Goal: Task Accomplishment & Management: Manage account settings

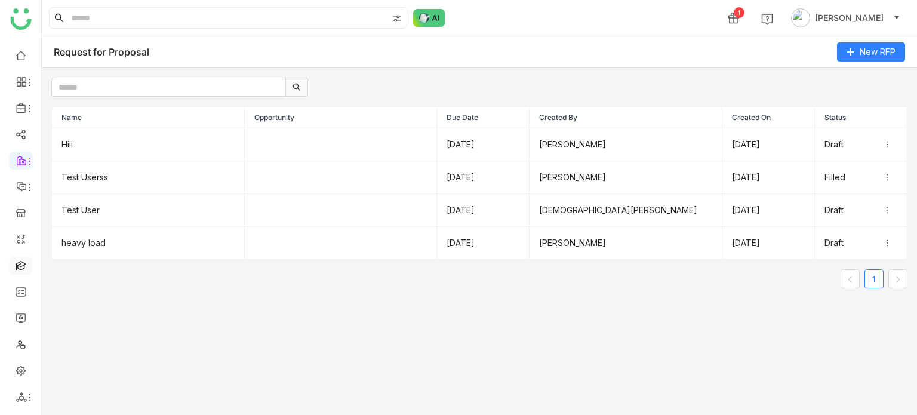
click at [19, 260] on link at bounding box center [21, 265] width 11 height 10
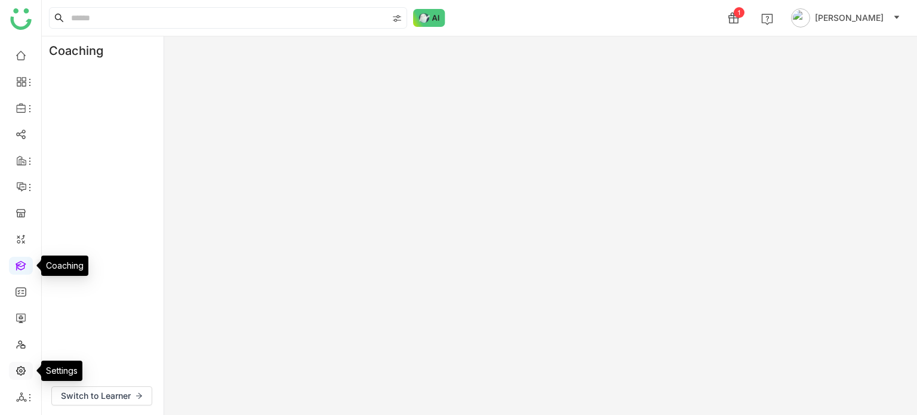
click at [26, 371] on link at bounding box center [21, 370] width 11 height 10
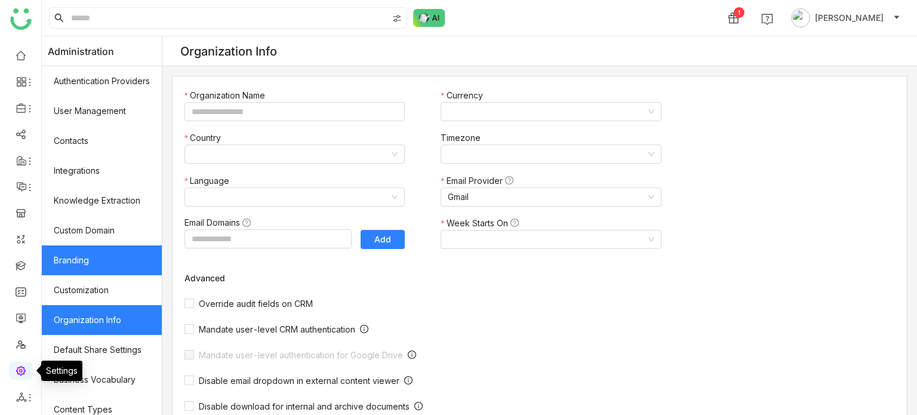
type input "*******"
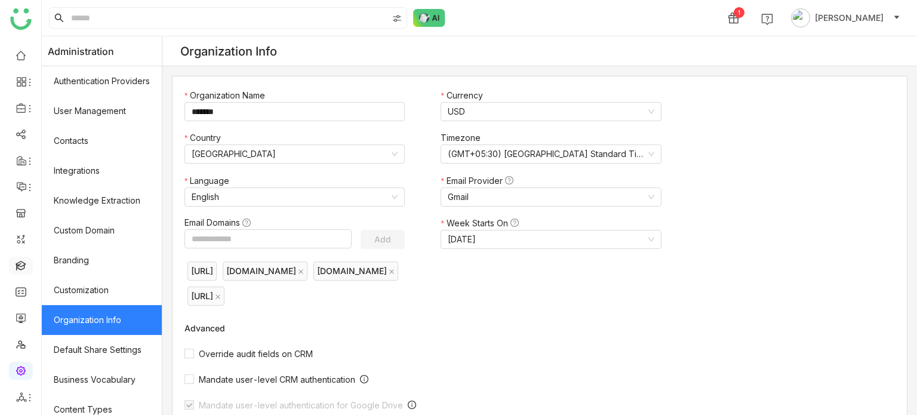
click at [23, 270] on link at bounding box center [21, 265] width 11 height 10
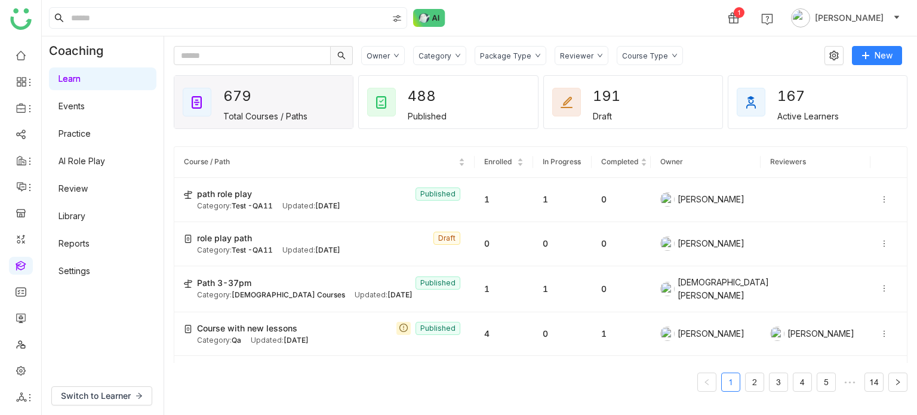
click at [85, 219] on link "Library" at bounding box center [72, 216] width 27 height 10
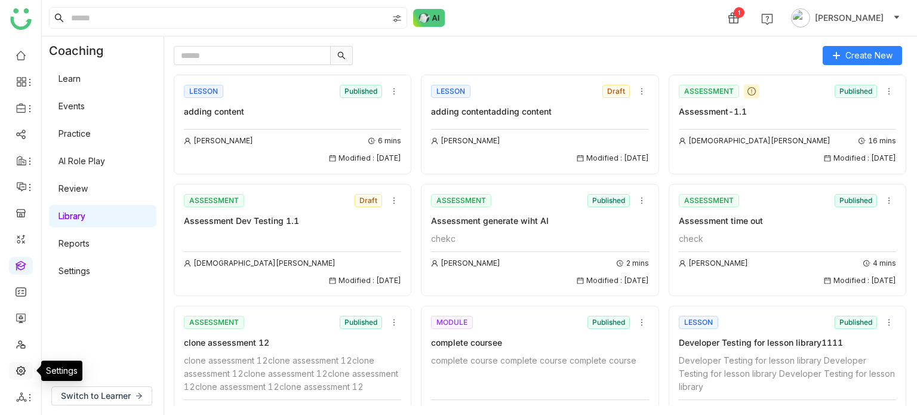
click at [17, 366] on link at bounding box center [21, 370] width 11 height 10
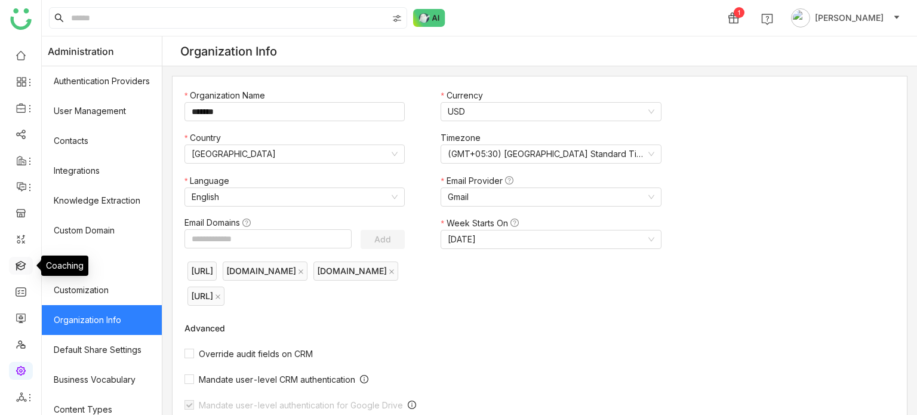
click at [24, 260] on link at bounding box center [21, 265] width 11 height 10
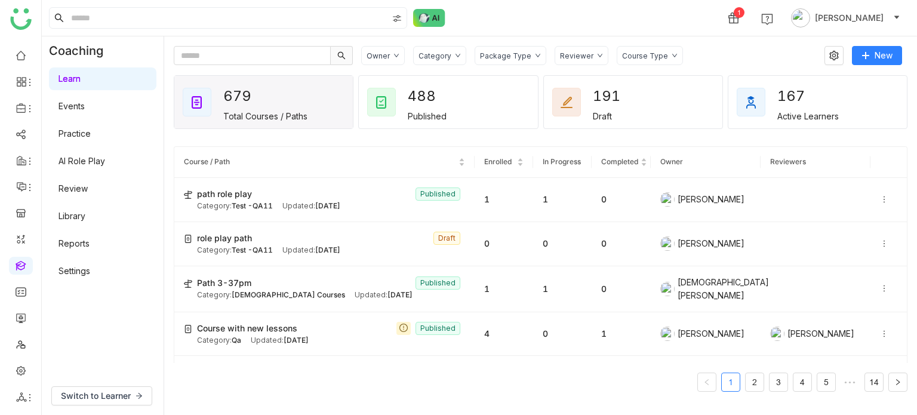
click at [90, 271] on link "Settings" at bounding box center [75, 271] width 32 height 10
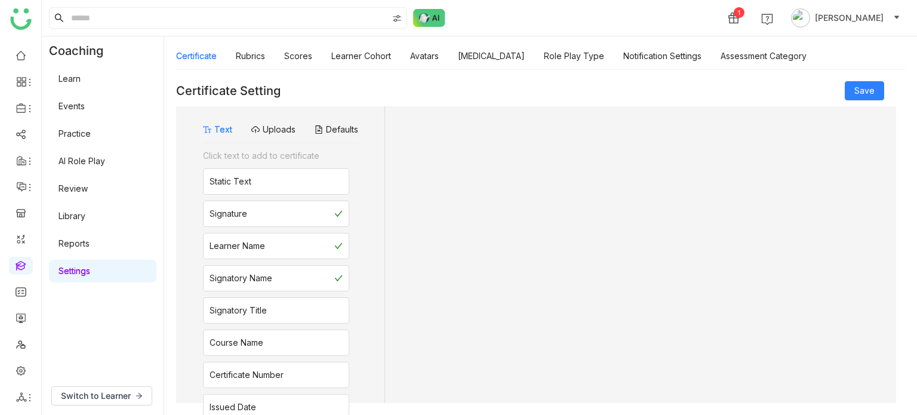
click at [90, 271] on link "Settings" at bounding box center [75, 271] width 32 height 10
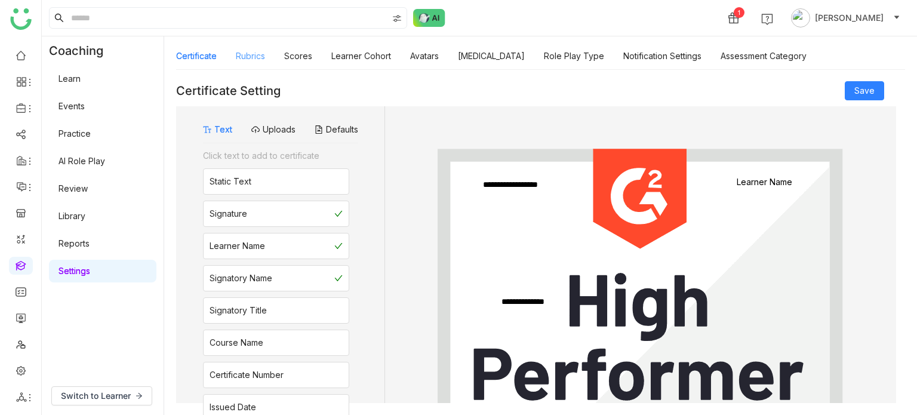
click at [250, 54] on link "Rubrics" at bounding box center [250, 56] width 29 height 10
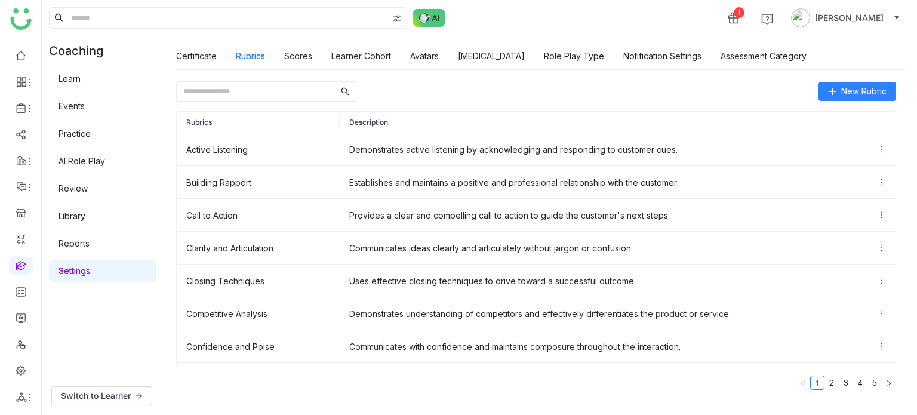
click at [853, 103] on div "Rubrics Description Active Listening Demonstrates active listening by acknowled…" at bounding box center [536, 251] width 720 height 298
click at [853, 99] on button "New Rubric" at bounding box center [858, 91] width 78 height 19
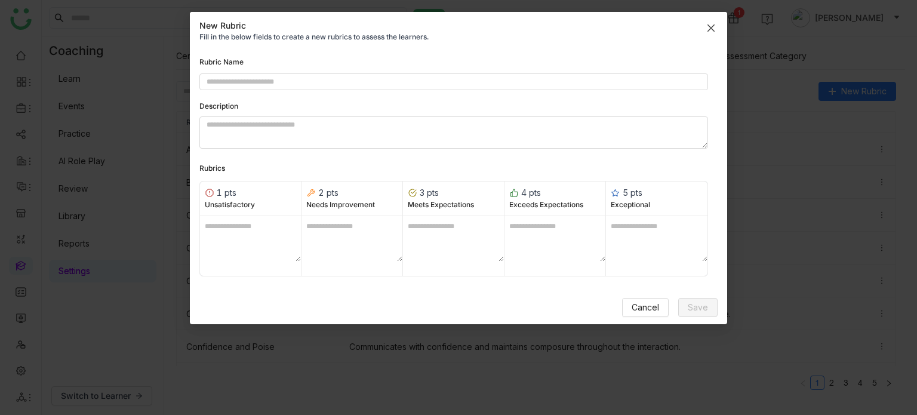
click at [712, 26] on icon "Close" at bounding box center [711, 27] width 7 height 7
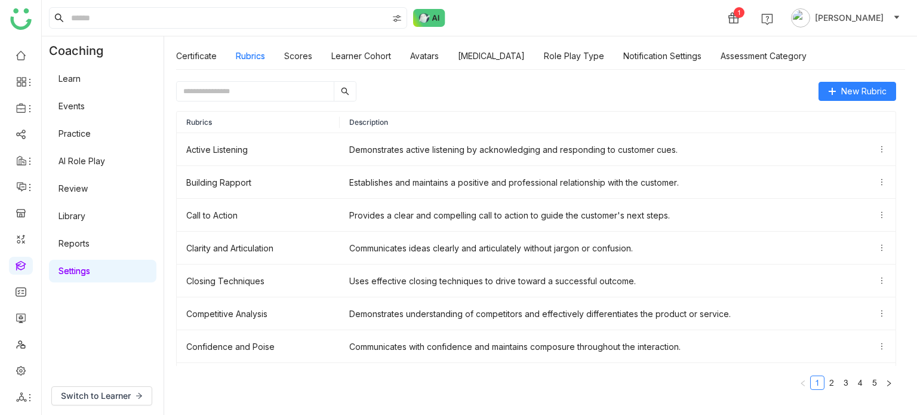
click at [835, 80] on div "New Rubric Rubrics Description Active Listening Demonstrates active listening b…" at bounding box center [540, 242] width 753 height 346
click at [834, 89] on icon at bounding box center [832, 91] width 8 height 8
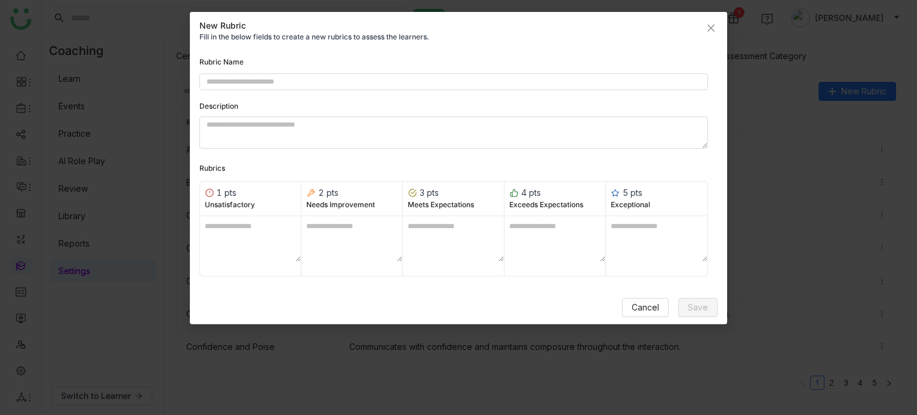
click at [806, 133] on nz-modal-container "New Rubric Fill in the below fields to create a new rubrics to assess the learn…" at bounding box center [458, 207] width 917 height 415
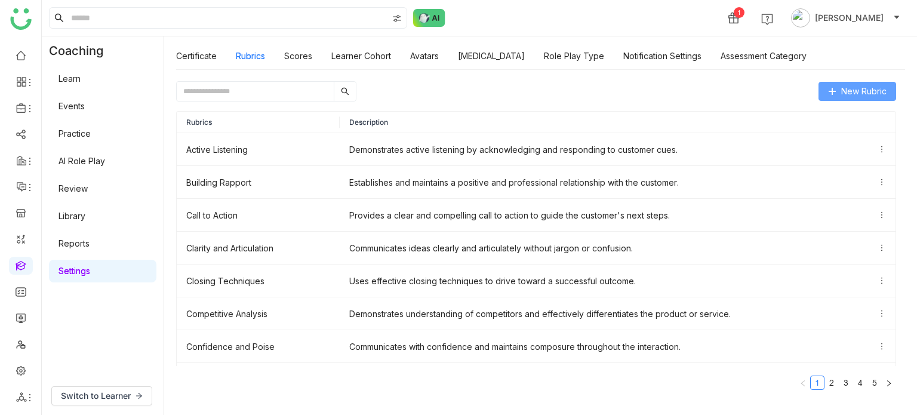
click at [837, 93] on button "New Rubric" at bounding box center [858, 91] width 78 height 19
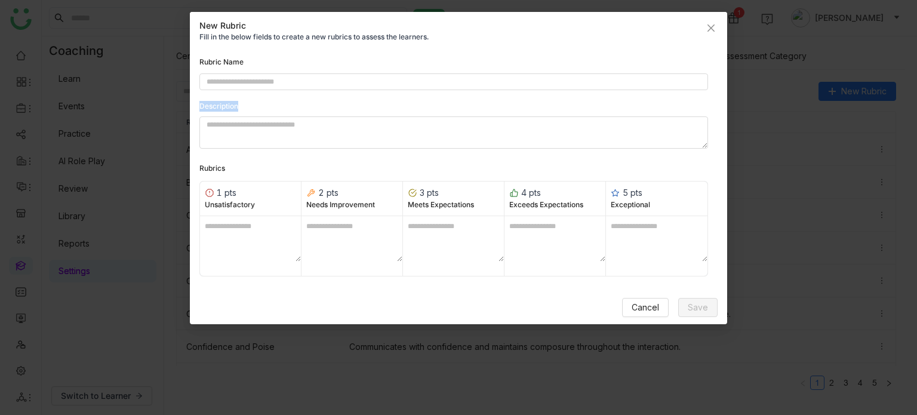
click at [800, 116] on nz-modal-container "New Rubric Fill in the below fields to create a new rubrics to assess the learn…" at bounding box center [458, 207] width 917 height 415
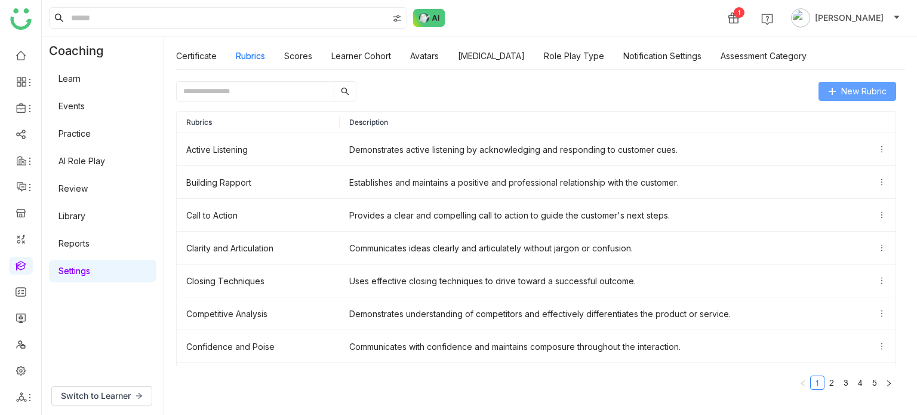
click at [834, 95] on icon at bounding box center [832, 91] width 8 height 8
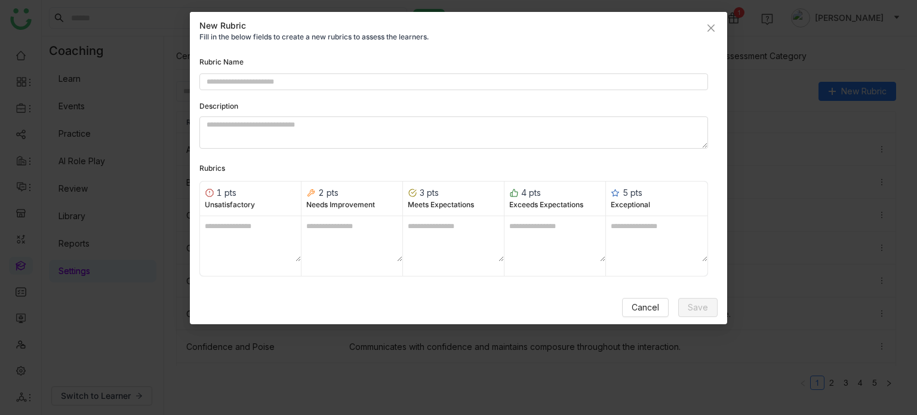
click at [807, 109] on nz-modal-container "New Rubric Fill in the below fields to create a new rubrics to assess the learn…" at bounding box center [458, 207] width 917 height 415
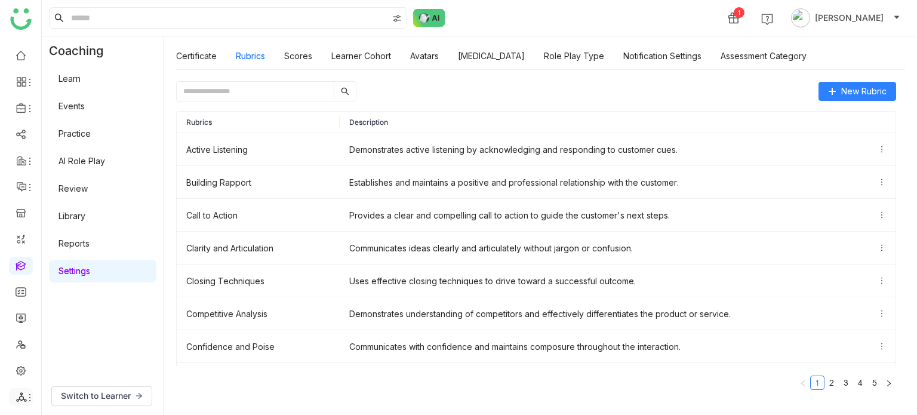
click at [18, 404] on li at bounding box center [21, 397] width 24 height 18
click at [24, 397] on icon at bounding box center [21, 397] width 11 height 11
click at [75, 334] on link "List" at bounding box center [85, 331] width 82 height 8
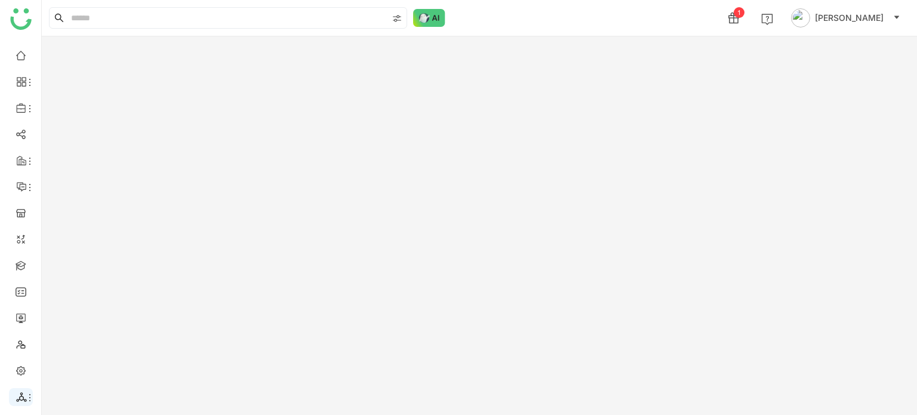
click at [23, 394] on icon at bounding box center [21, 397] width 11 height 11
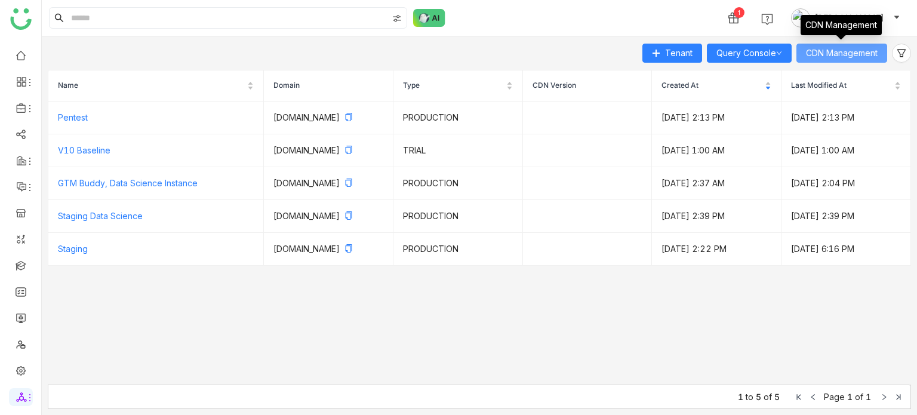
click at [875, 57] on span "CDN Management" at bounding box center [842, 53] width 72 height 13
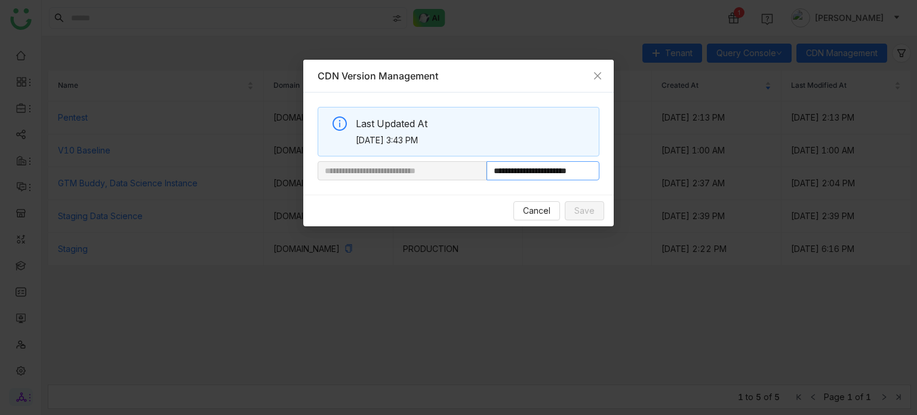
drag, startPoint x: 528, startPoint y: 169, endPoint x: 616, endPoint y: 173, distance: 87.9
click at [616, 173] on nz-modal-container "**********" at bounding box center [458, 207] width 917 height 415
paste input "**********"
type input "**********"
click at [572, 211] on button "Save" at bounding box center [584, 210] width 39 height 19
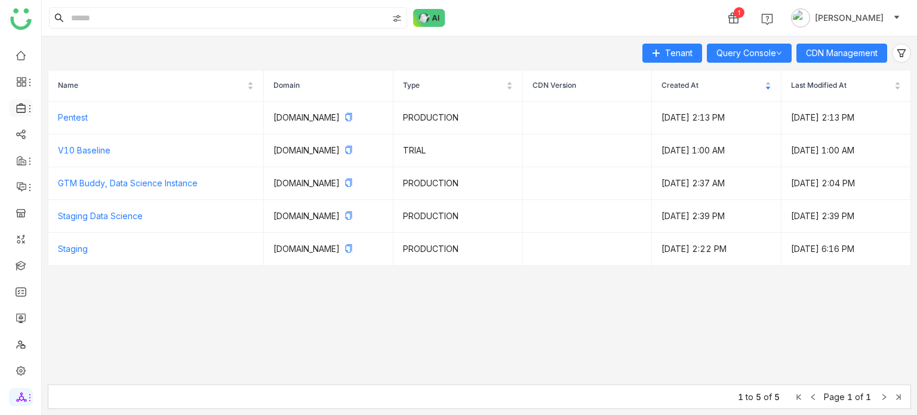
click at [31, 106] on icon at bounding box center [30, 109] width 10 height 10
click at [72, 181] on link "Library" at bounding box center [83, 177] width 78 height 8
click at [72, 175] on link "Library" at bounding box center [83, 177] width 78 height 8
click at [61, 180] on link "Library" at bounding box center [83, 177] width 78 height 8
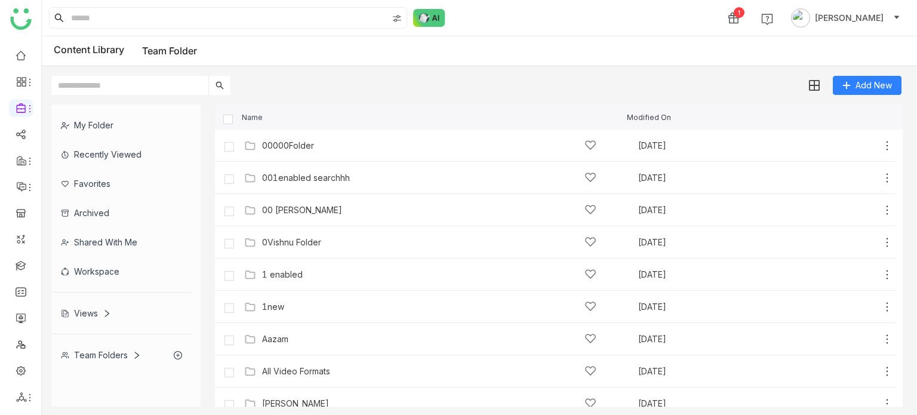
click at [85, 312] on div "Views" at bounding box center [86, 313] width 50 height 10
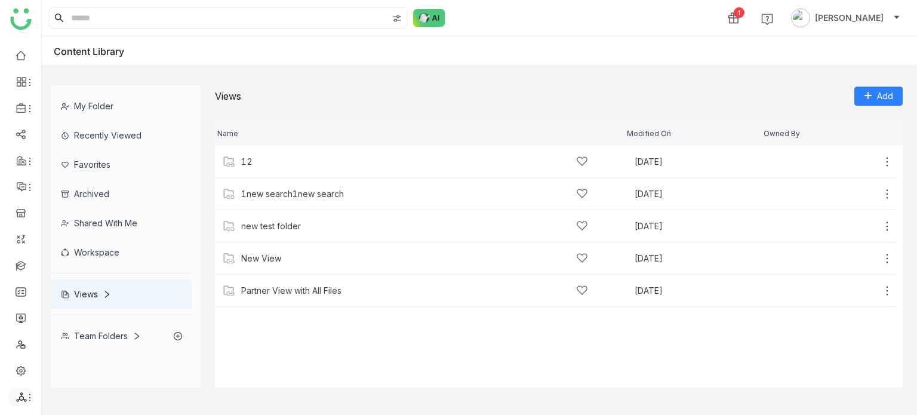
click at [23, 402] on li at bounding box center [21, 397] width 24 height 18
click at [83, 334] on link "List" at bounding box center [85, 331] width 82 height 8
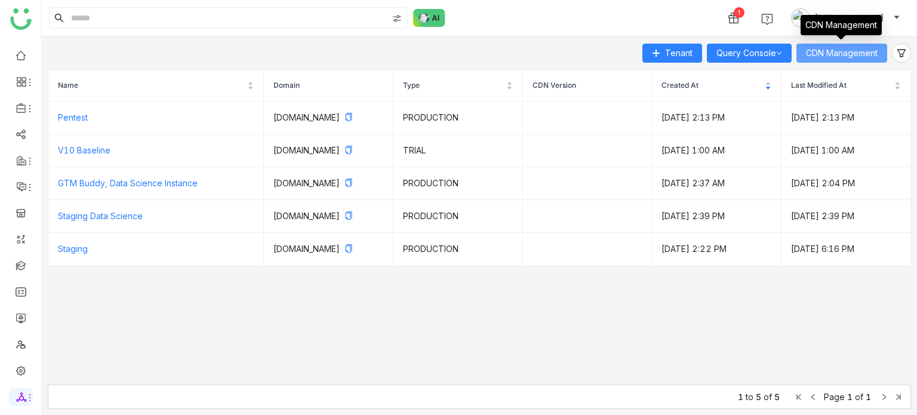
click at [867, 61] on button "CDN Management" at bounding box center [842, 53] width 91 height 19
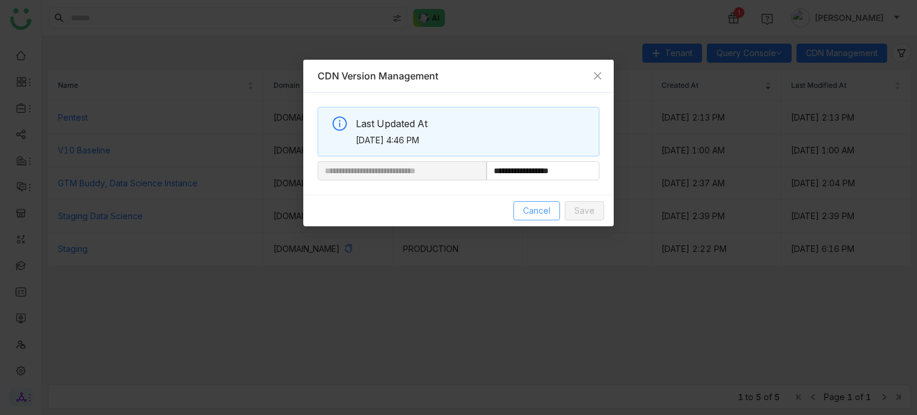
click at [541, 214] on span "Cancel" at bounding box center [536, 210] width 27 height 13
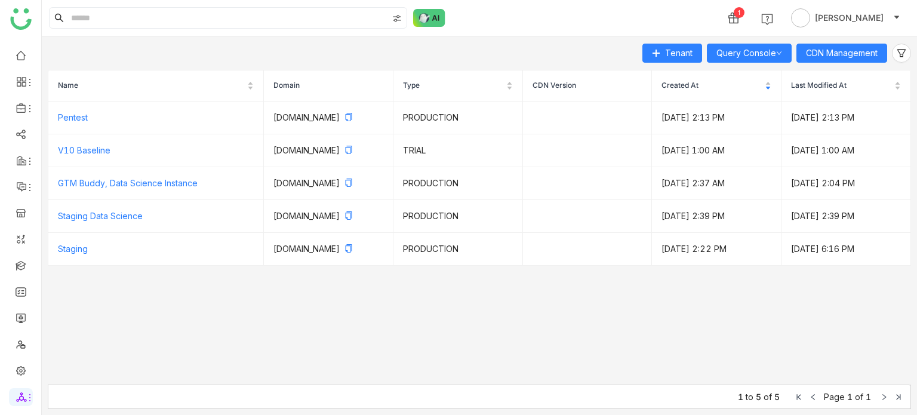
click at [466, 414] on div "Tenant Query Console CDN Management Name Domain Type CDN Version Created At Las…" at bounding box center [479, 225] width 875 height 379
click at [25, 265] on link at bounding box center [21, 265] width 11 height 10
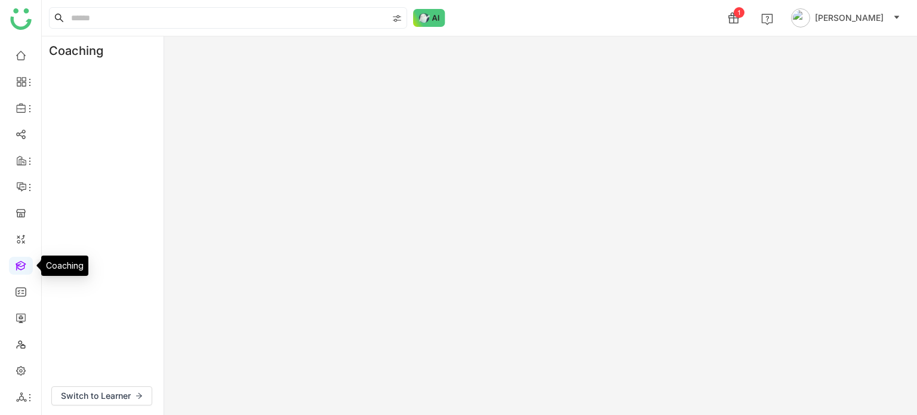
click at [20, 261] on link at bounding box center [21, 265] width 11 height 10
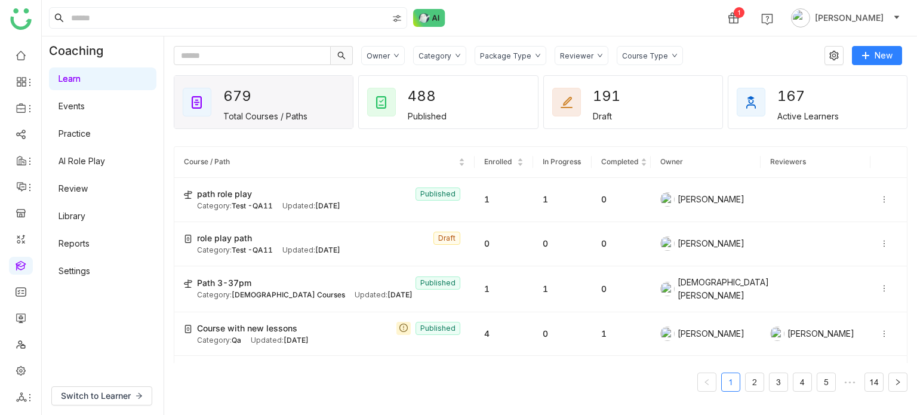
click at [78, 276] on link "Settings" at bounding box center [75, 271] width 32 height 10
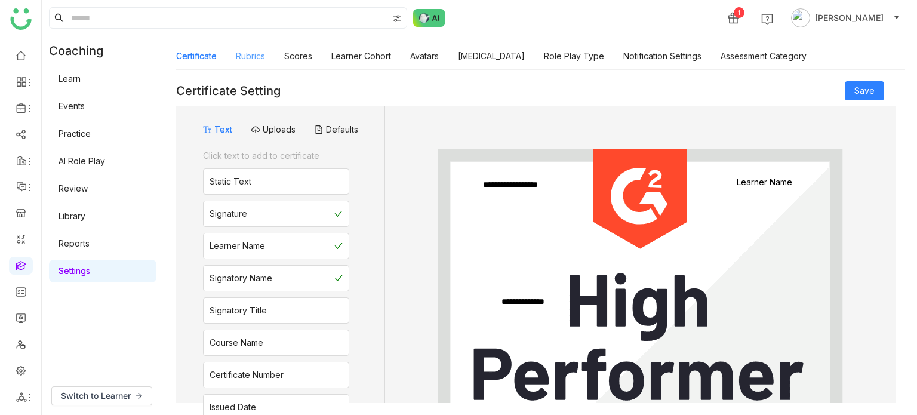
click at [263, 57] on link "Rubrics" at bounding box center [250, 56] width 29 height 10
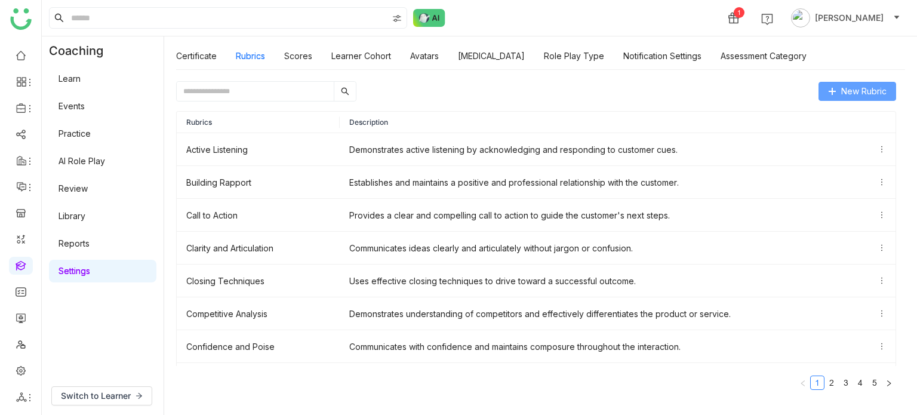
click at [862, 95] on span "New Rubric" at bounding box center [863, 91] width 45 height 13
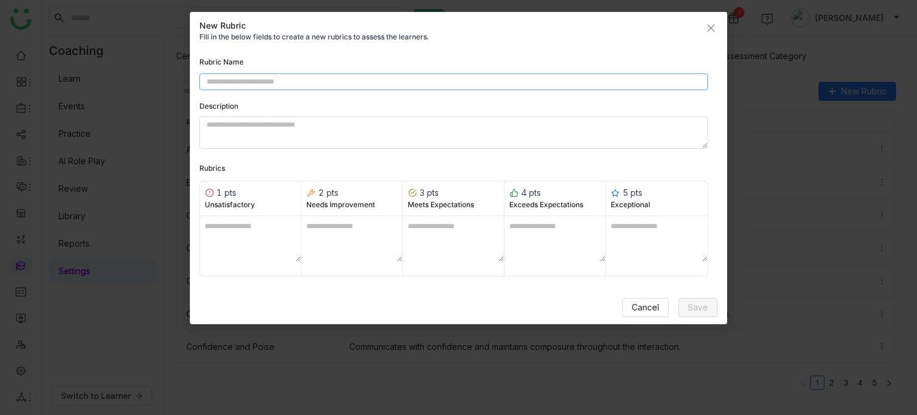
click at [422, 86] on input at bounding box center [453, 81] width 509 height 17
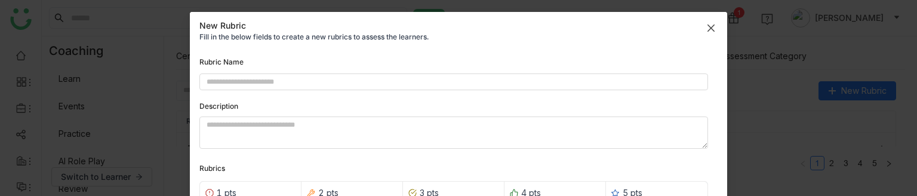
click at [708, 27] on icon "Close" at bounding box center [711, 27] width 7 height 7
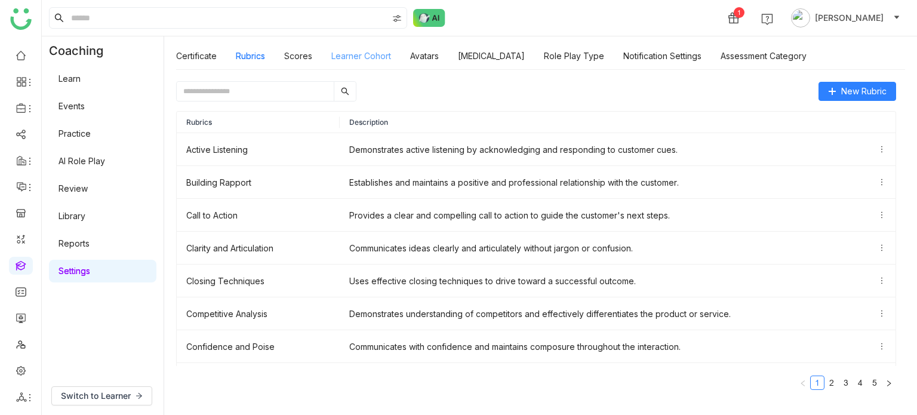
click at [363, 57] on link "Learner Cohort" at bounding box center [361, 56] width 60 height 10
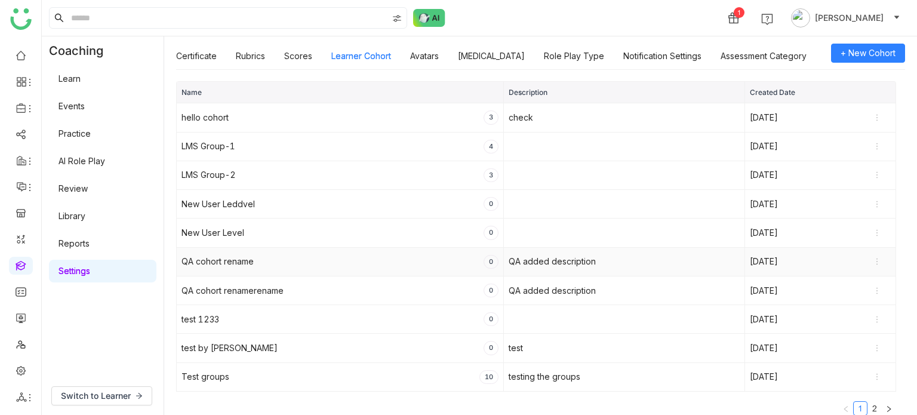
click at [878, 258] on icon at bounding box center [877, 261] width 8 height 8
click at [853, 300] on span "Delete" at bounding box center [855, 301] width 37 height 13
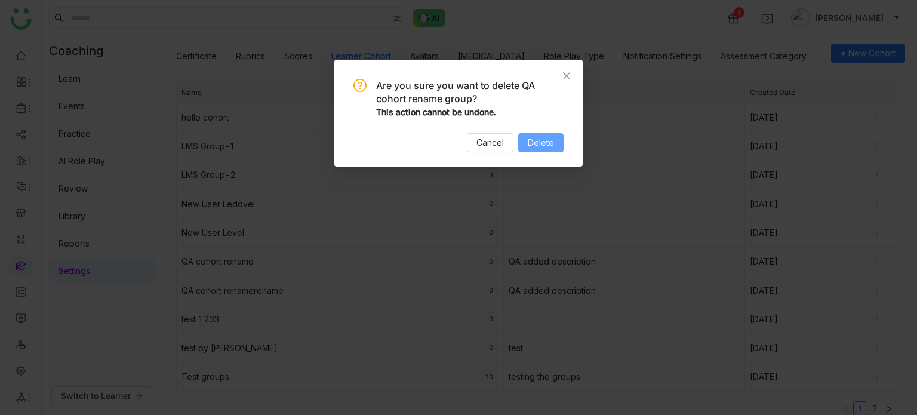
click at [548, 142] on span "Delete" at bounding box center [541, 142] width 26 height 13
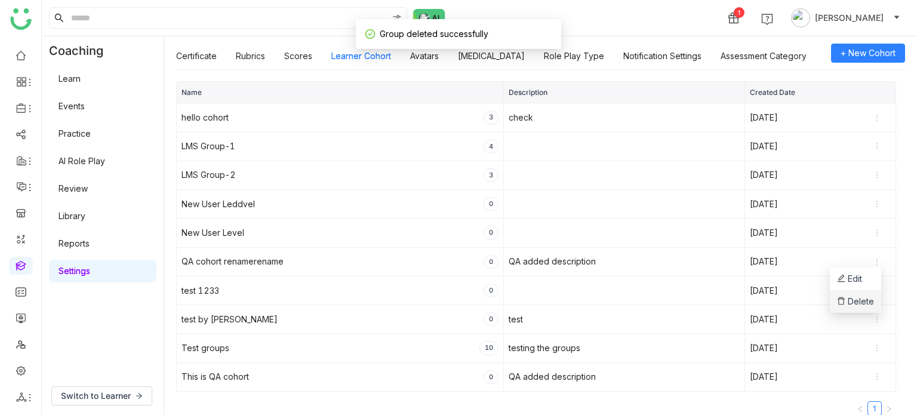
click at [863, 296] on span "Delete" at bounding box center [855, 301] width 37 height 13
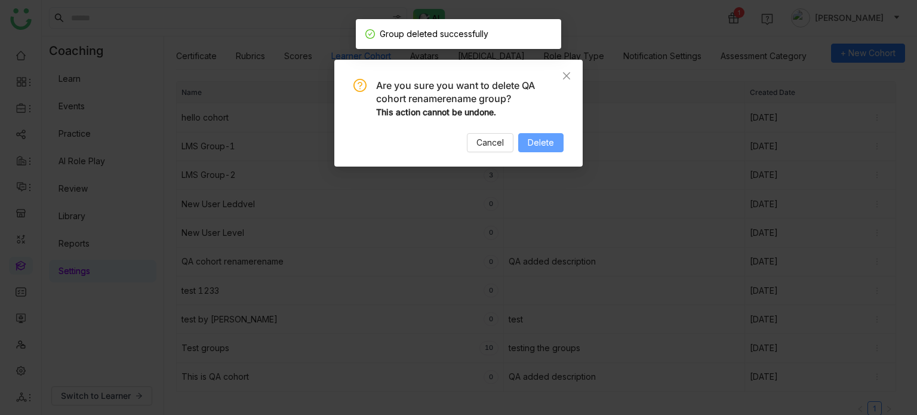
click at [549, 136] on span "Delete" at bounding box center [541, 142] width 26 height 13
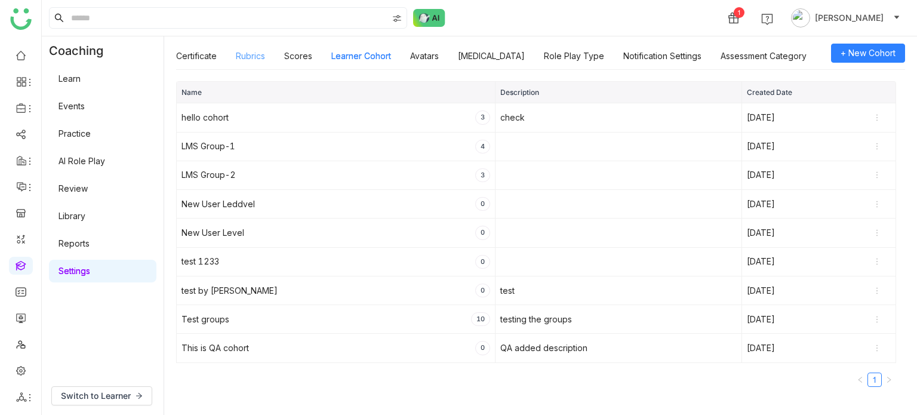
click at [258, 57] on link "Rubrics" at bounding box center [250, 56] width 29 height 10
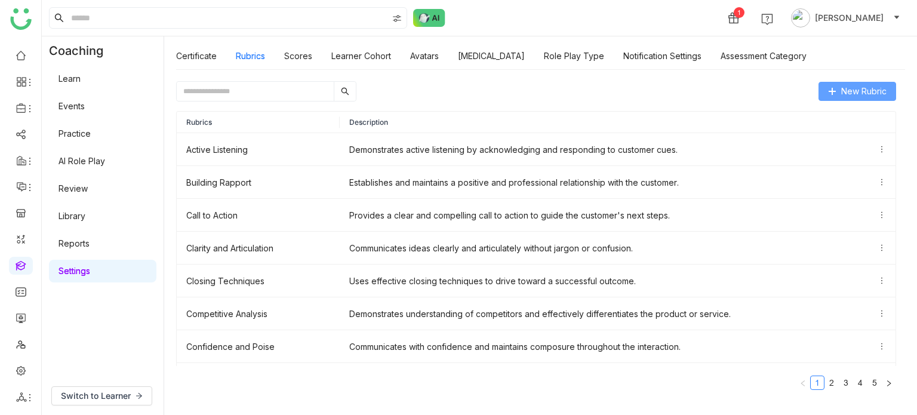
click at [837, 92] on button "New Rubric" at bounding box center [858, 91] width 78 height 19
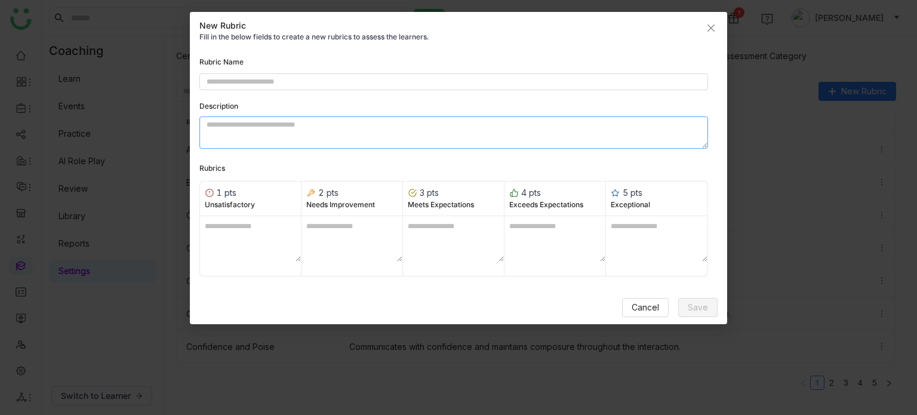
click at [333, 127] on textarea at bounding box center [453, 132] width 509 height 32
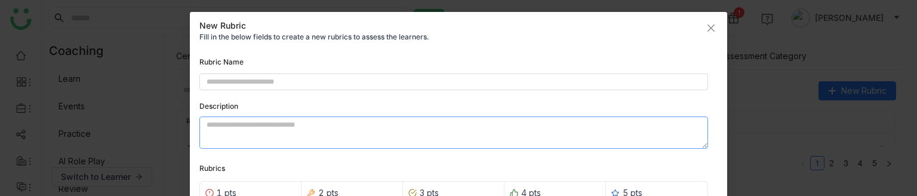
click at [321, 131] on textarea at bounding box center [453, 132] width 509 height 32
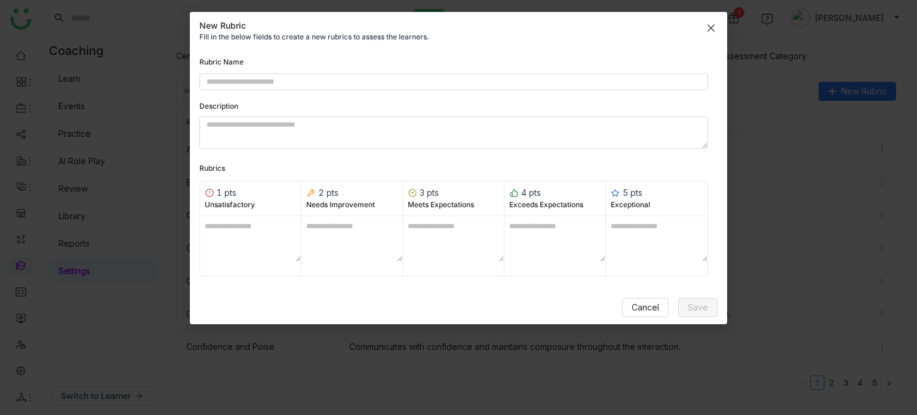
click at [714, 29] on icon "Close" at bounding box center [711, 28] width 10 height 10
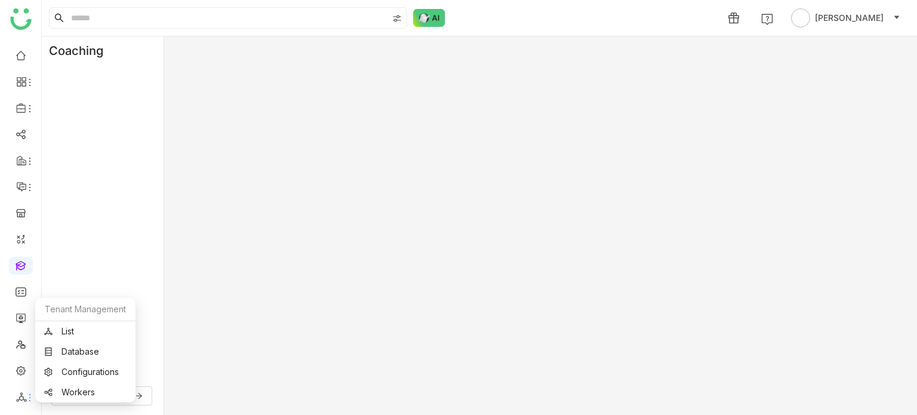
click at [18, 392] on icon at bounding box center [21, 397] width 11 height 11
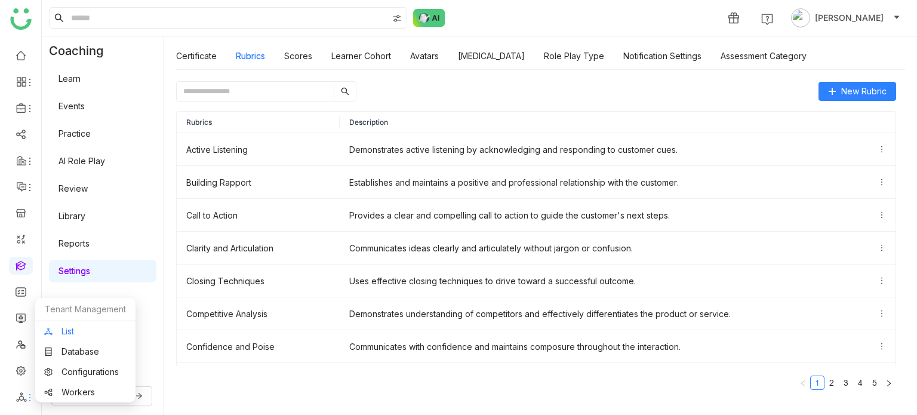
click at [90, 331] on link "List" at bounding box center [85, 331] width 82 height 8
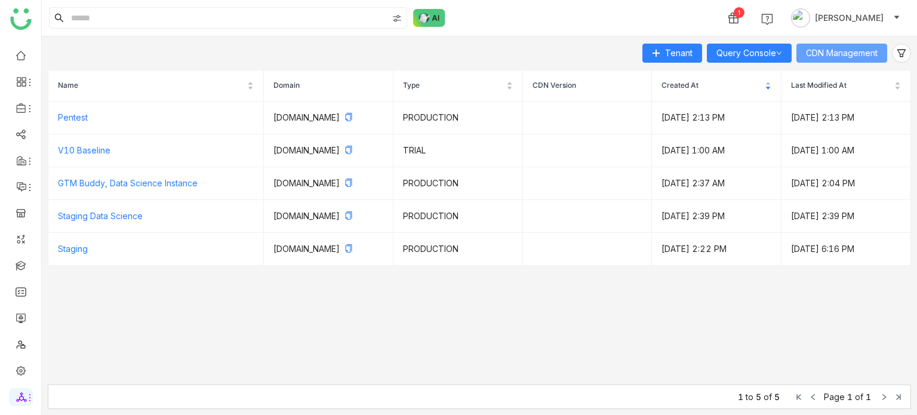
click at [853, 61] on button "CDN Management" at bounding box center [842, 53] width 91 height 19
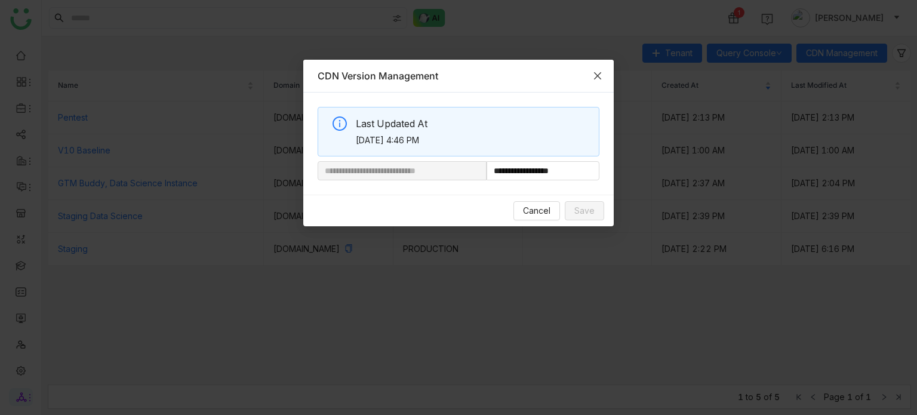
click at [599, 71] on span "Close" at bounding box center [598, 76] width 32 height 32
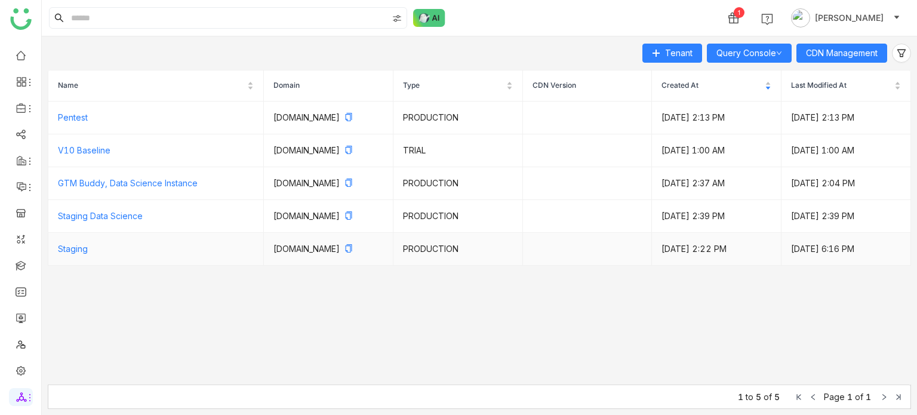
click at [110, 265] on td "Staging" at bounding box center [156, 249] width 216 height 33
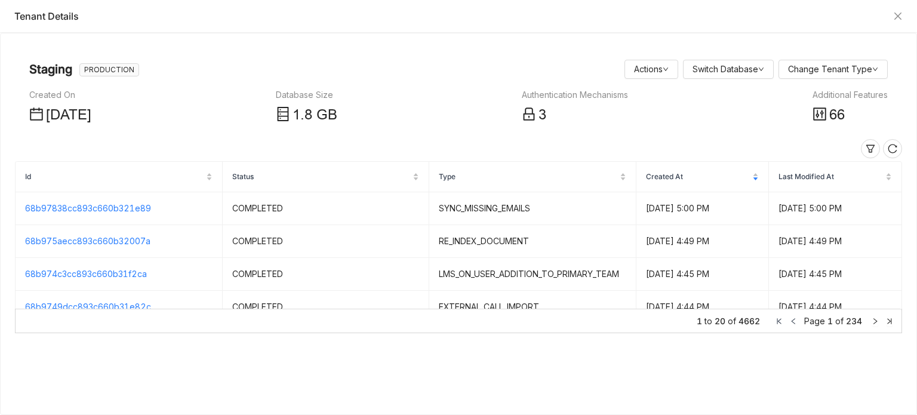
click at [836, 125] on span "66" at bounding box center [837, 115] width 16 height 23
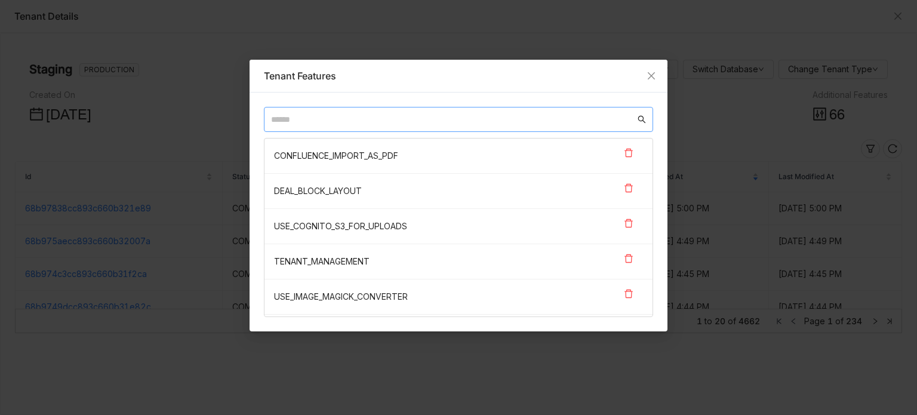
click at [454, 124] on input "text" at bounding box center [453, 119] width 364 height 13
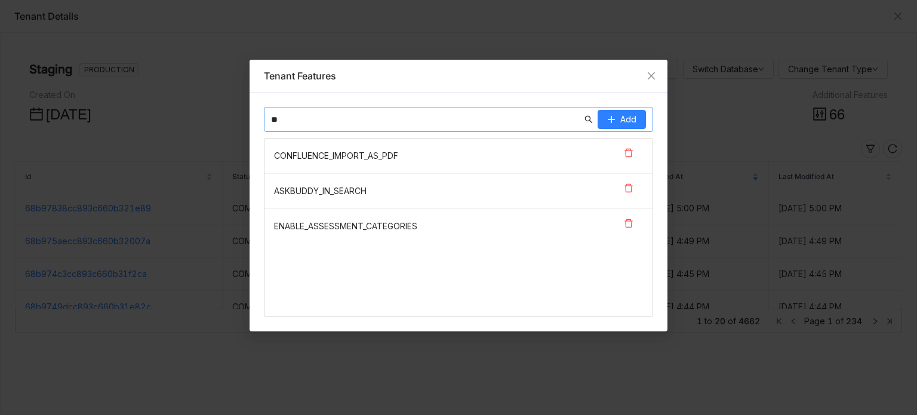
type input "*"
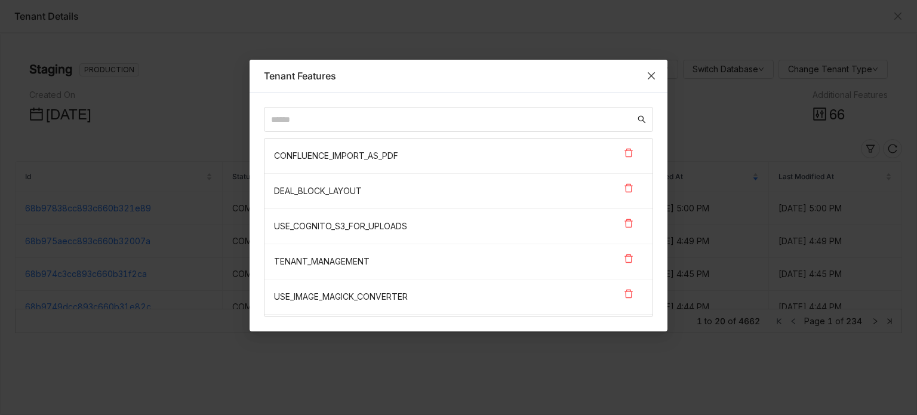
click at [645, 75] on span "Close" at bounding box center [651, 76] width 32 height 32
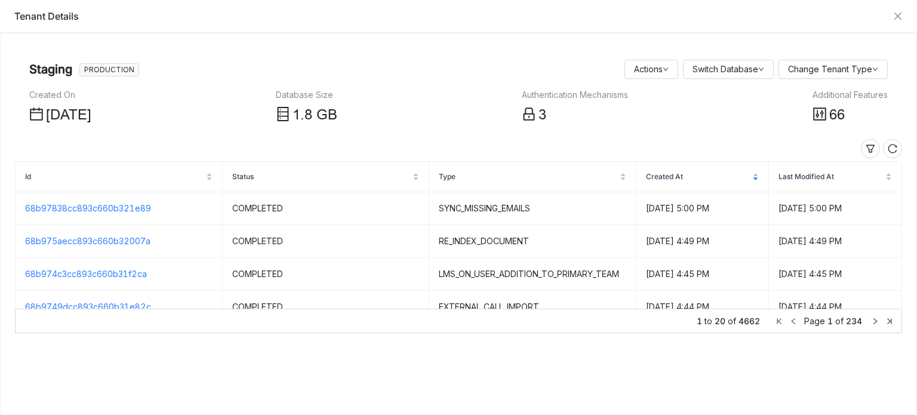
click at [825, 112] on icon at bounding box center [820, 114] width 14 height 14
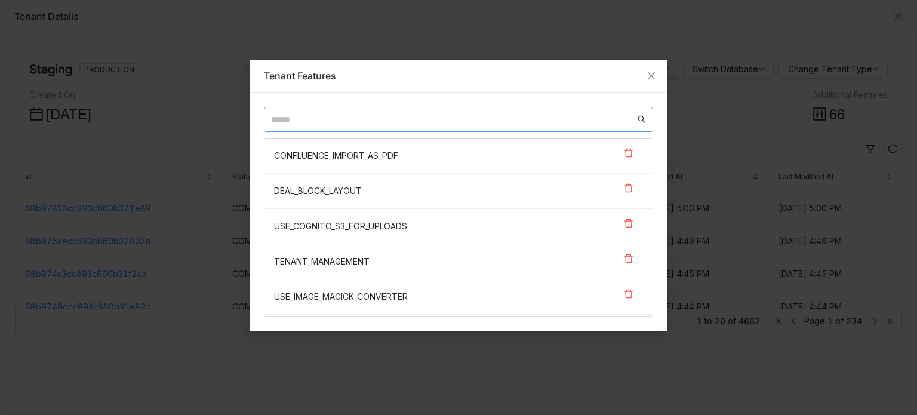
click at [432, 122] on input "text" at bounding box center [453, 119] width 364 height 13
paste input "**********"
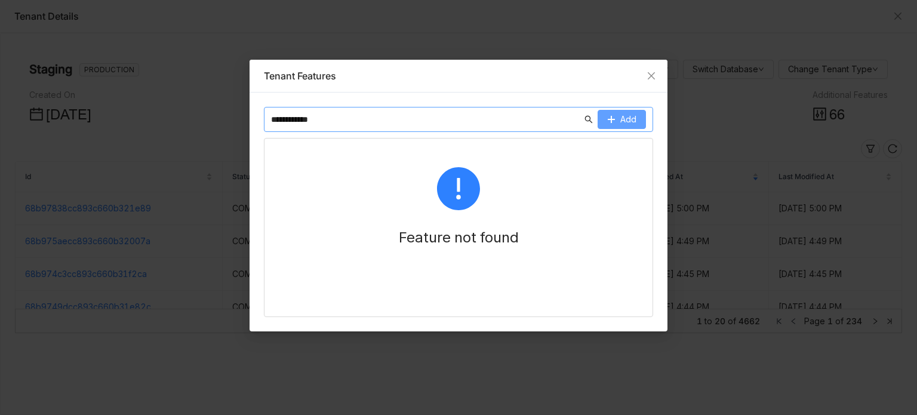
type input "**********"
click at [627, 119] on span "Add" at bounding box center [628, 119] width 16 height 13
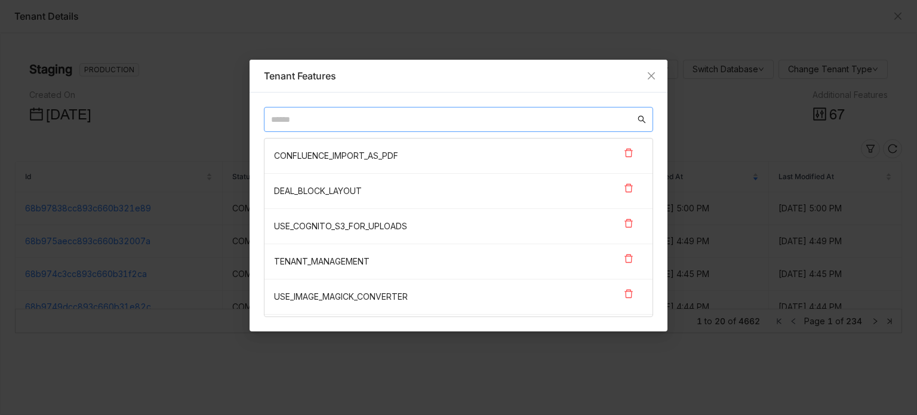
click at [442, 125] on input "text" at bounding box center [453, 119] width 364 height 13
paste input "**********"
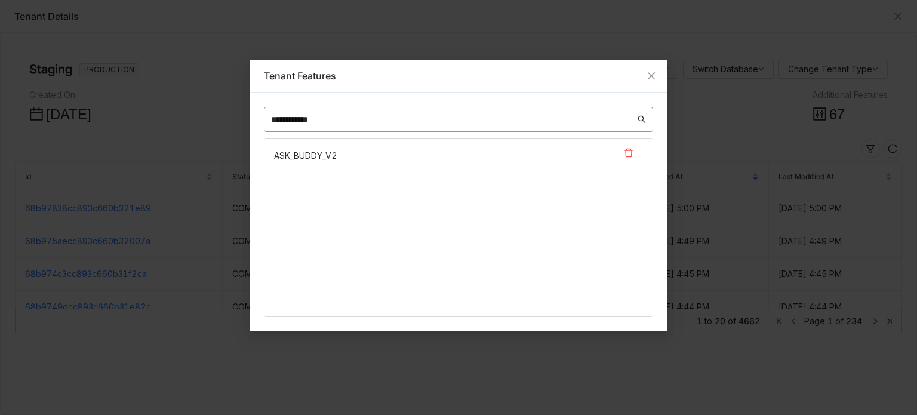
drag, startPoint x: 287, startPoint y: 115, endPoint x: 269, endPoint y: 113, distance: 17.4
click at [269, 113] on nz-input-group "**********" at bounding box center [458, 119] width 389 height 25
type input "**********"
click at [654, 78] on icon "Close" at bounding box center [652, 76] width 10 height 10
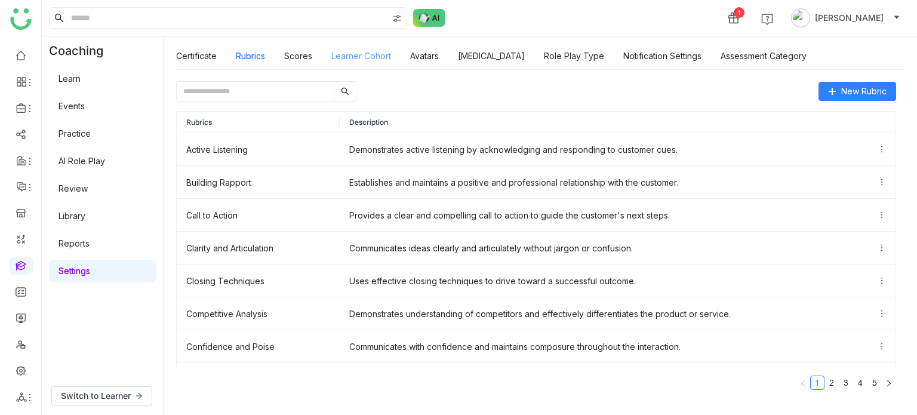
click at [376, 53] on link "Learner Cohort" at bounding box center [361, 56] width 60 height 10
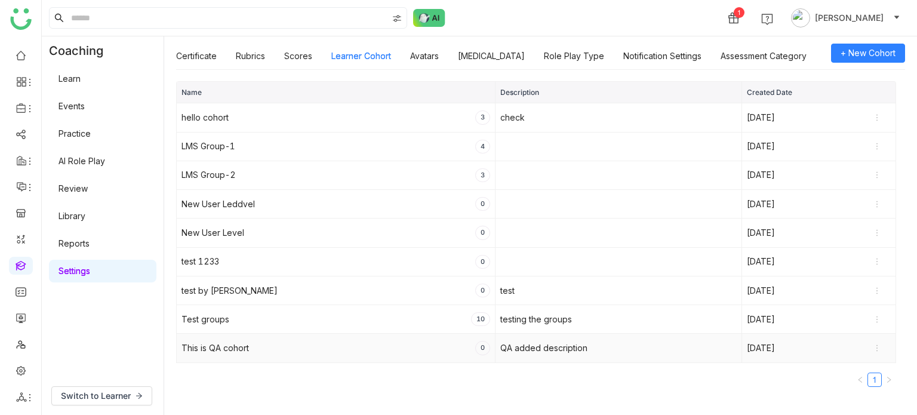
click at [875, 348] on icon at bounding box center [877, 348] width 8 height 8
click at [860, 386] on span "Delete" at bounding box center [855, 386] width 37 height 13
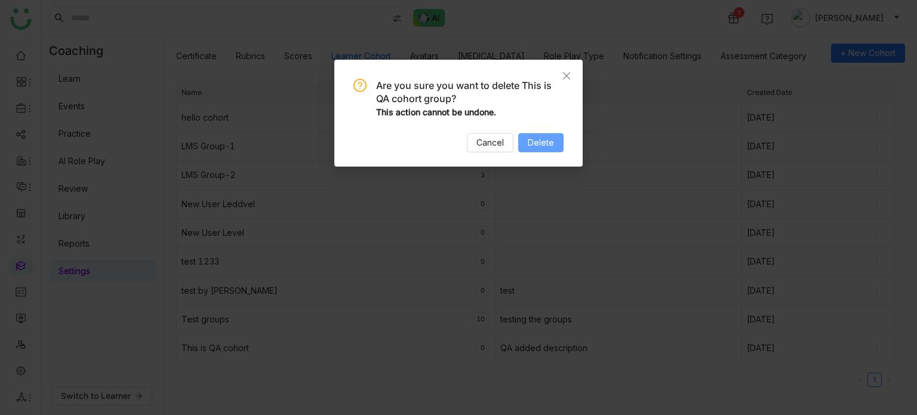
click at [545, 145] on span "Delete" at bounding box center [541, 142] width 26 height 13
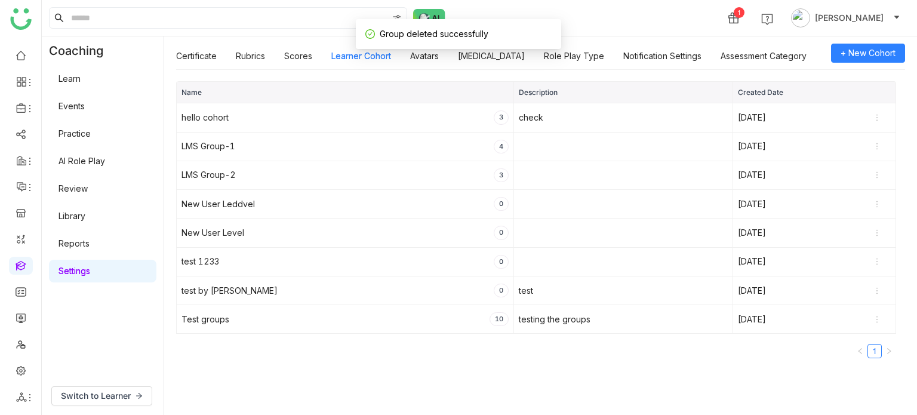
click at [87, 238] on link "Reports" at bounding box center [74, 243] width 31 height 10
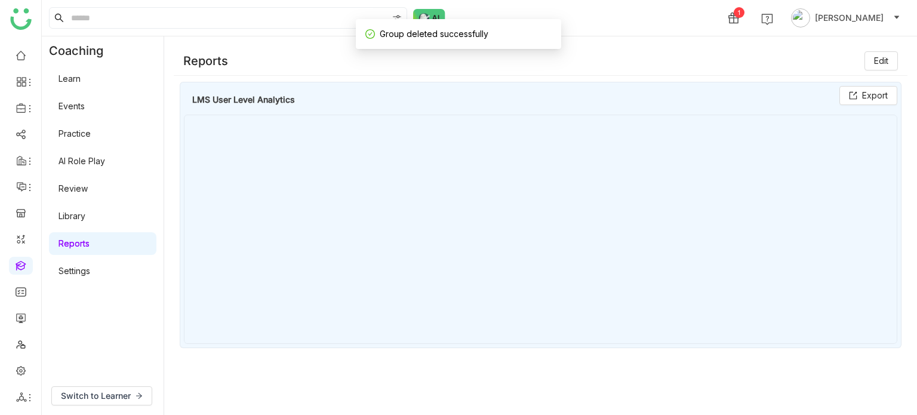
click at [90, 266] on link "Settings" at bounding box center [75, 271] width 32 height 10
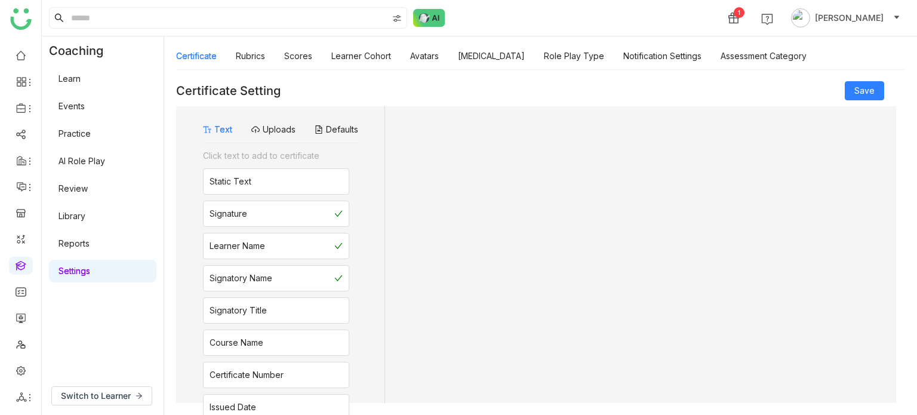
click at [85, 217] on link "Library" at bounding box center [72, 216] width 27 height 10
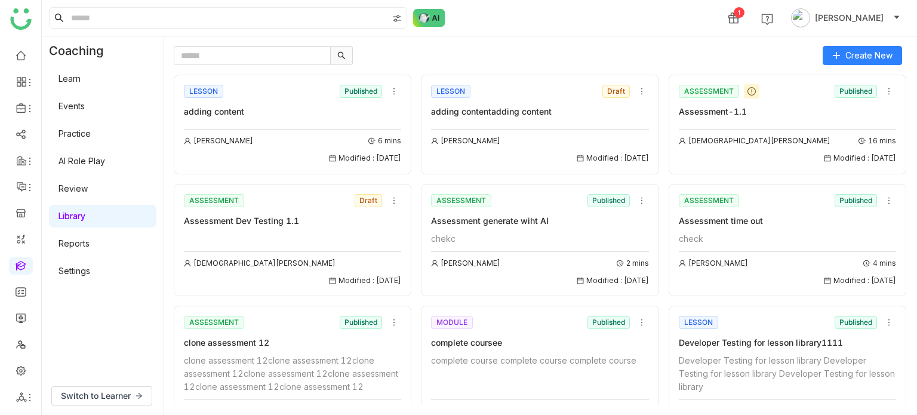
click at [90, 266] on link "Settings" at bounding box center [75, 271] width 32 height 10
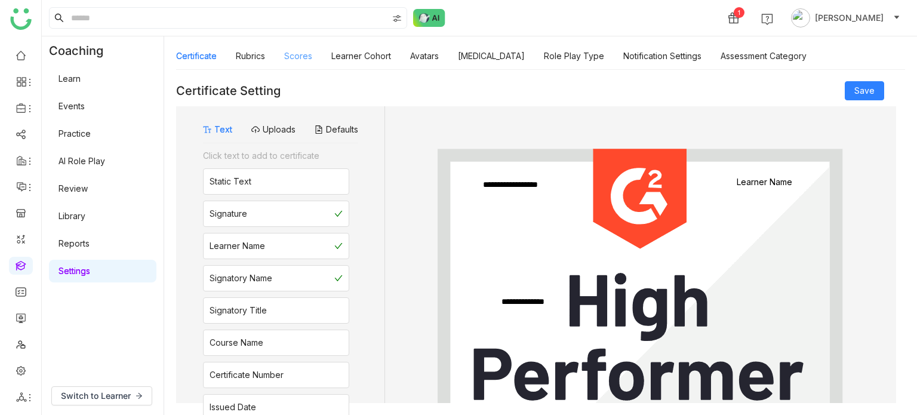
click at [294, 56] on link "Scores" at bounding box center [298, 56] width 28 height 10
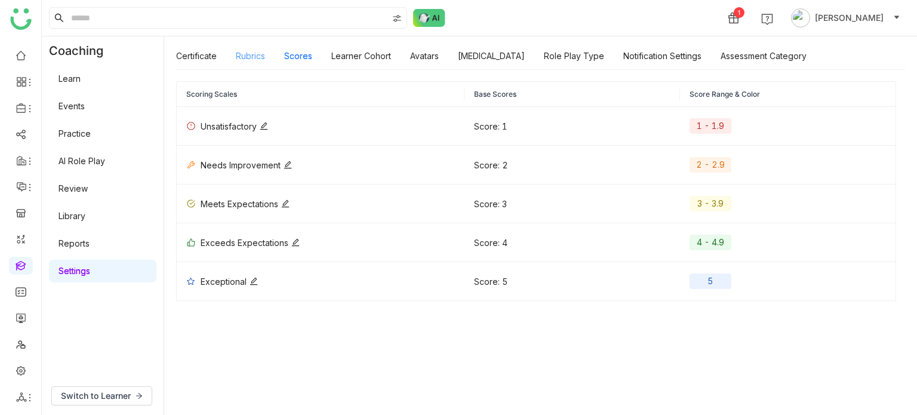
click at [257, 52] on link "Rubrics" at bounding box center [250, 56] width 29 height 10
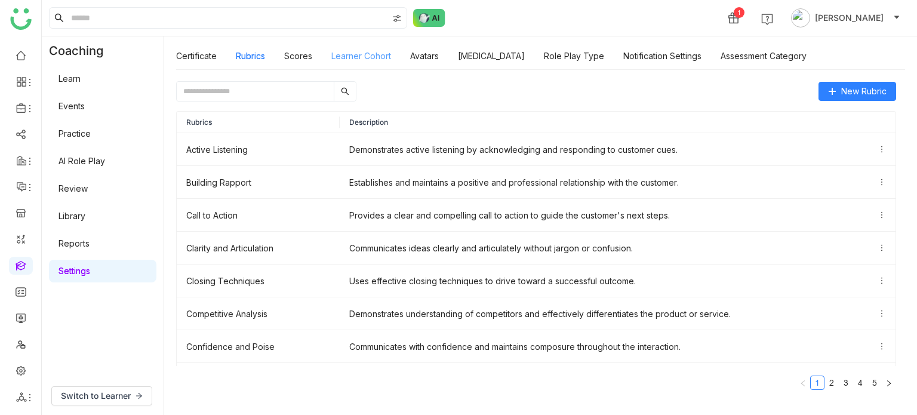
click at [379, 54] on link "Learner Cohort" at bounding box center [361, 56] width 60 height 10
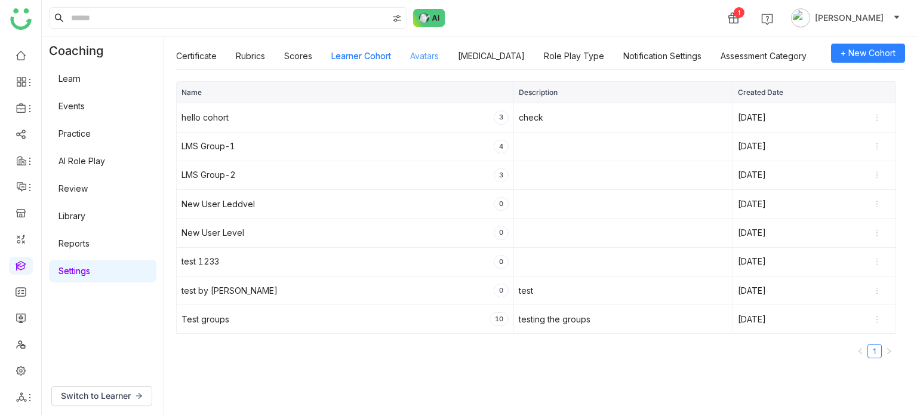
click at [428, 51] on link "Avatars" at bounding box center [424, 56] width 29 height 10
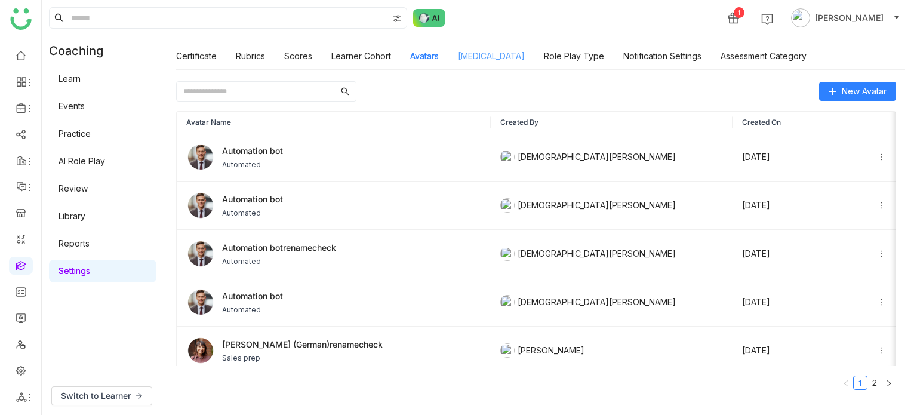
click at [512, 58] on link "[MEDICAL_DATA]" at bounding box center [491, 56] width 67 height 10
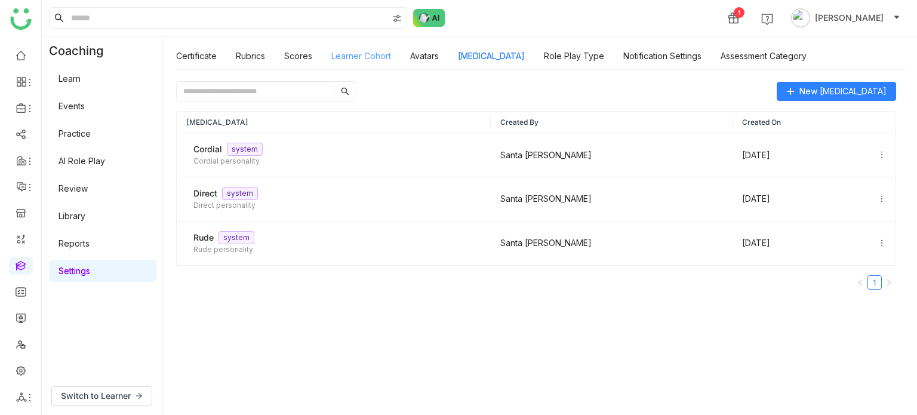
click at [334, 60] on link "Learner Cohort" at bounding box center [361, 56] width 60 height 10
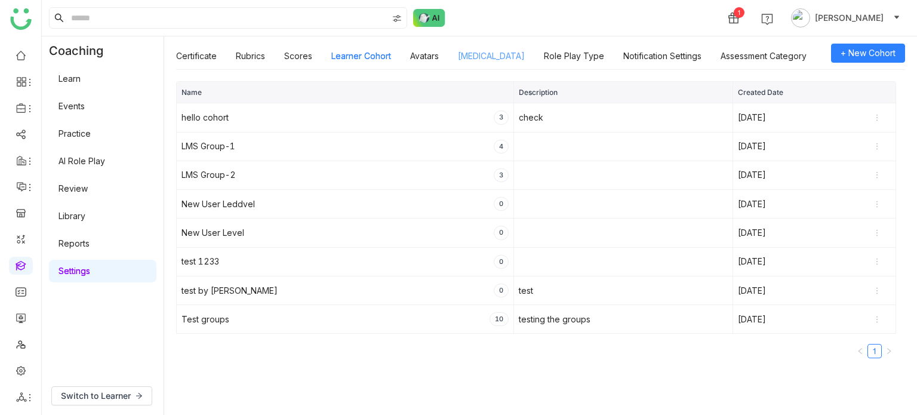
click at [499, 51] on link "[MEDICAL_DATA]" at bounding box center [491, 56] width 67 height 10
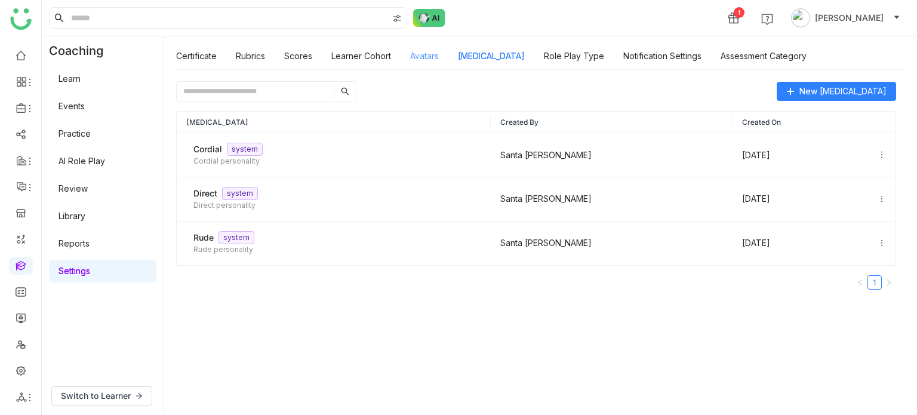
click at [437, 54] on link "Avatars" at bounding box center [424, 56] width 29 height 10
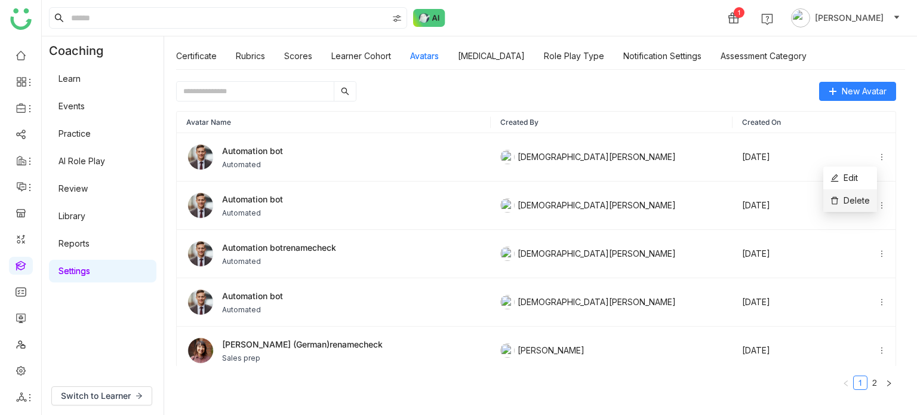
click at [847, 201] on span "Delete" at bounding box center [850, 200] width 39 height 13
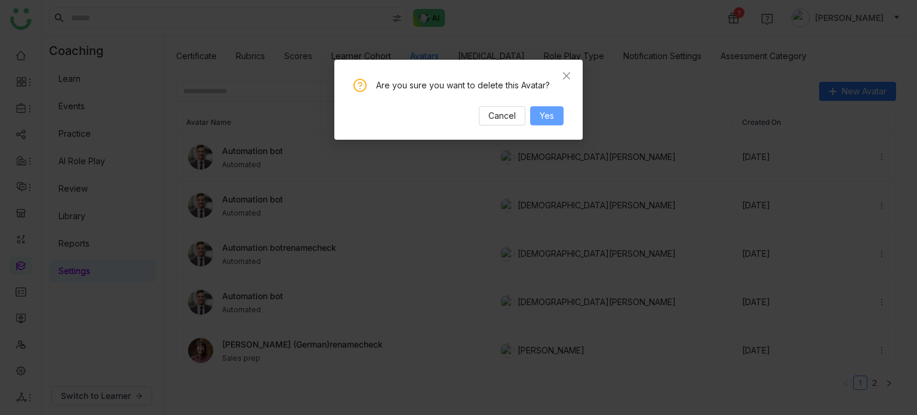
click at [551, 113] on span "Yes" at bounding box center [547, 115] width 14 height 13
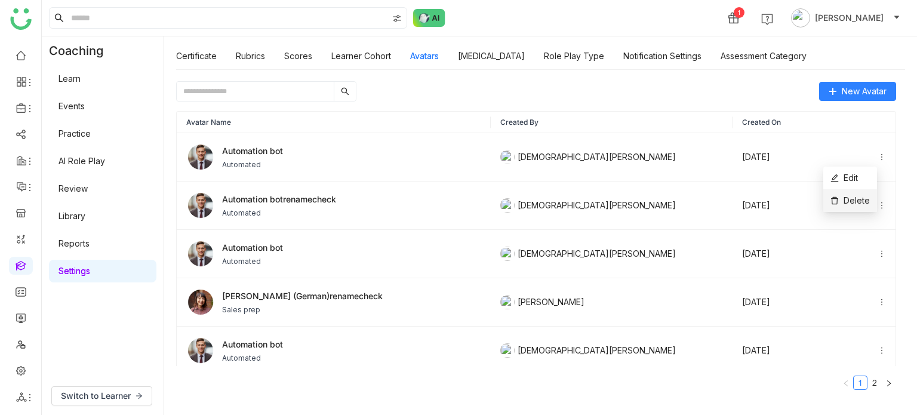
click at [859, 201] on span "Delete" at bounding box center [850, 200] width 39 height 13
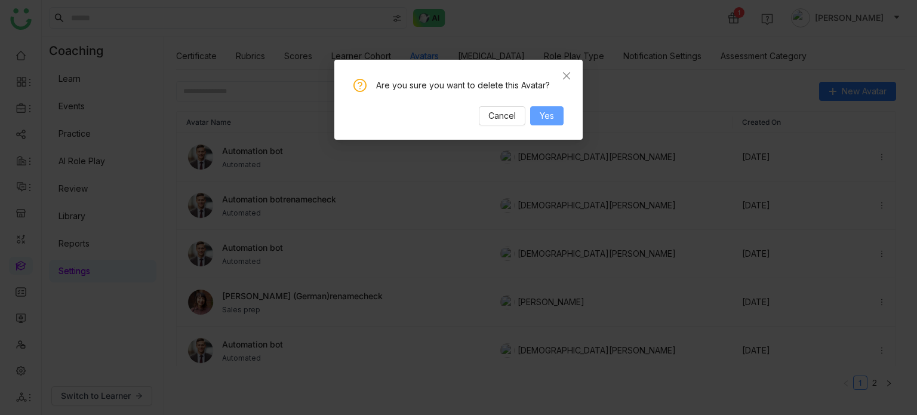
click at [555, 112] on button "Yes" at bounding box center [546, 115] width 33 height 19
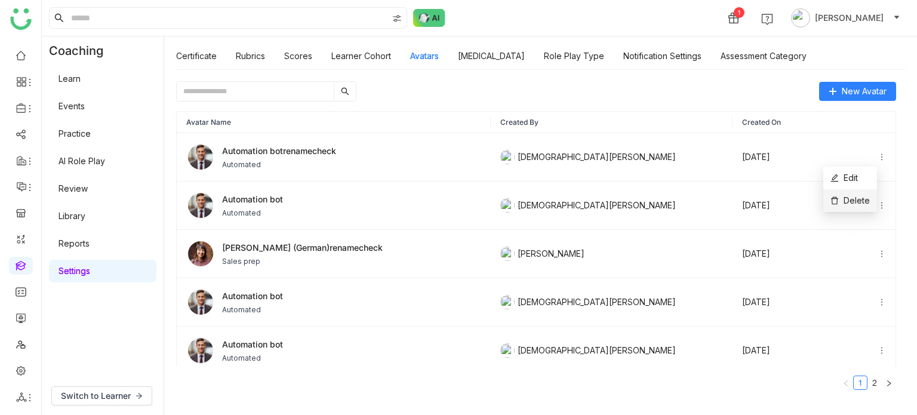
click at [854, 204] on span "Delete" at bounding box center [850, 200] width 39 height 13
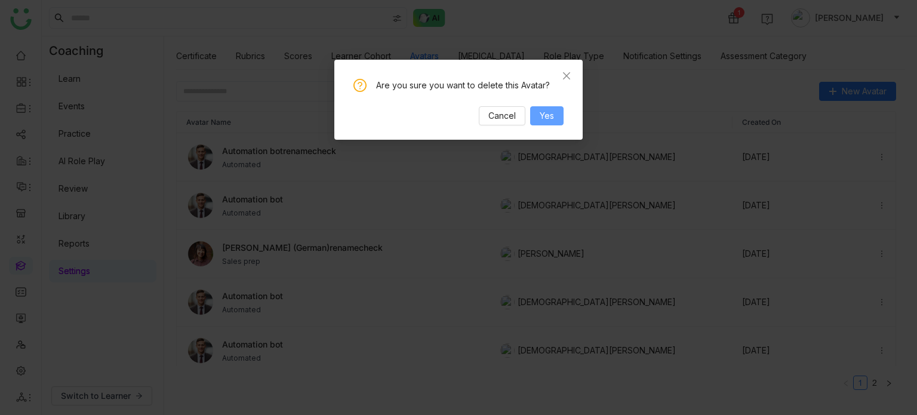
click at [554, 107] on button "Yes" at bounding box center [546, 115] width 33 height 19
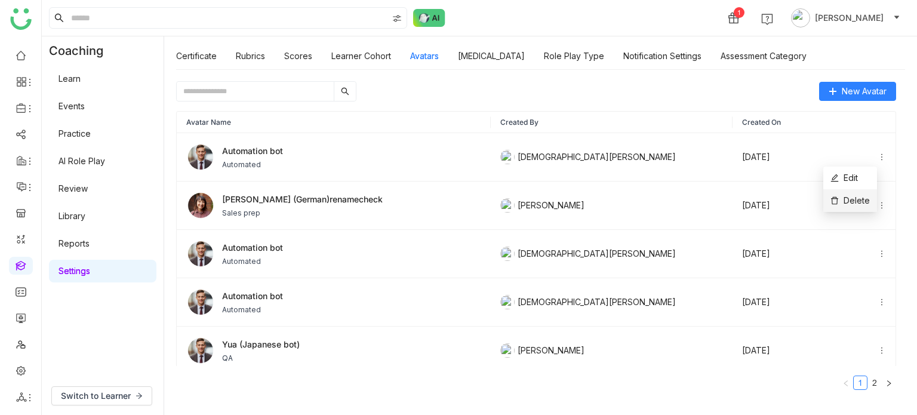
click at [855, 198] on span "Delete" at bounding box center [850, 200] width 39 height 13
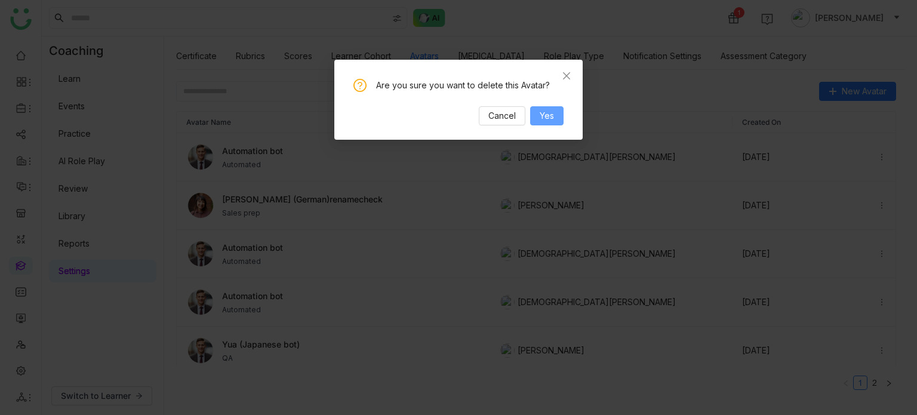
click at [553, 112] on span "Yes" at bounding box center [547, 115] width 14 height 13
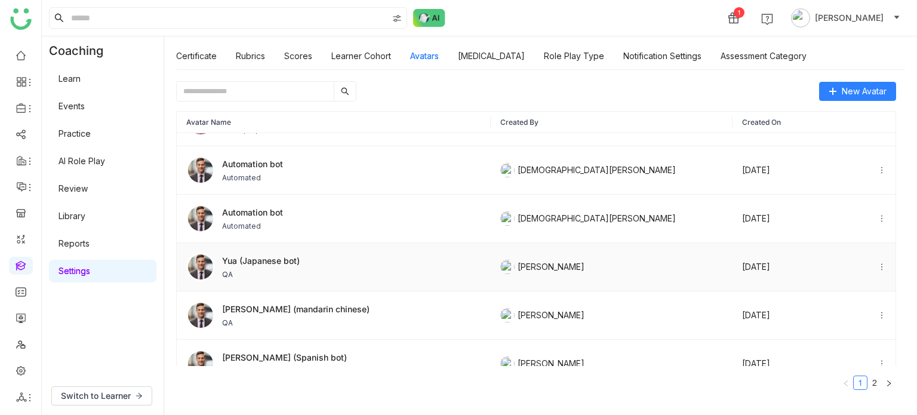
scroll to position [36, 0]
click at [861, 256] on span "Delete" at bounding box center [850, 261] width 39 height 13
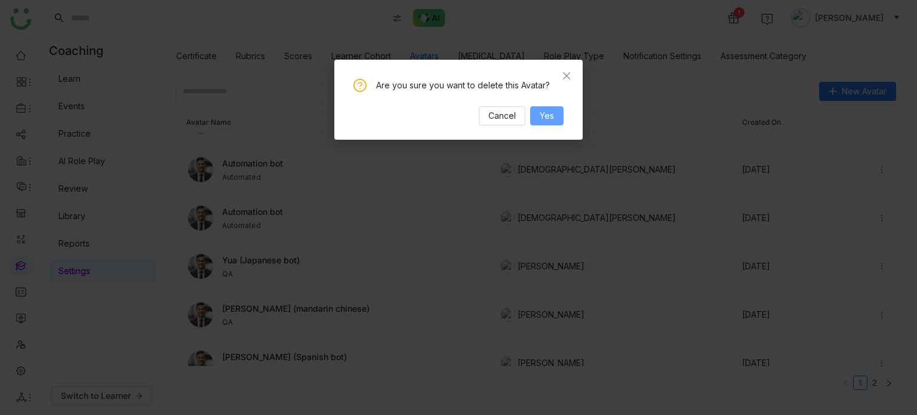
click at [552, 112] on span "Yes" at bounding box center [547, 115] width 14 height 13
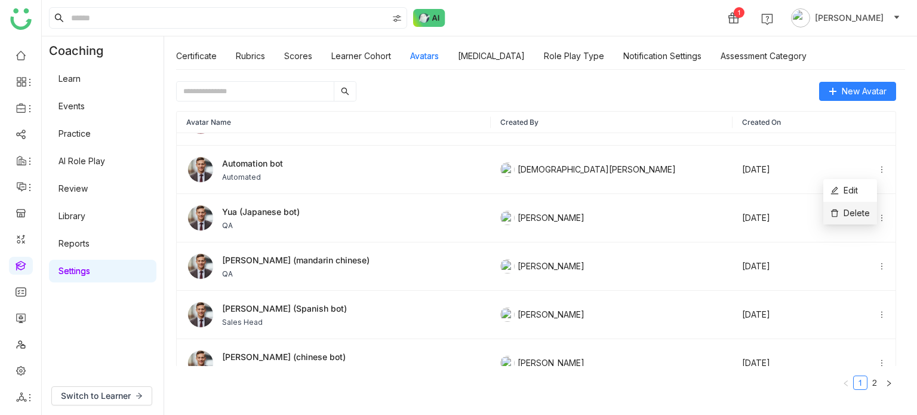
click at [854, 213] on span "Delete" at bounding box center [850, 213] width 39 height 13
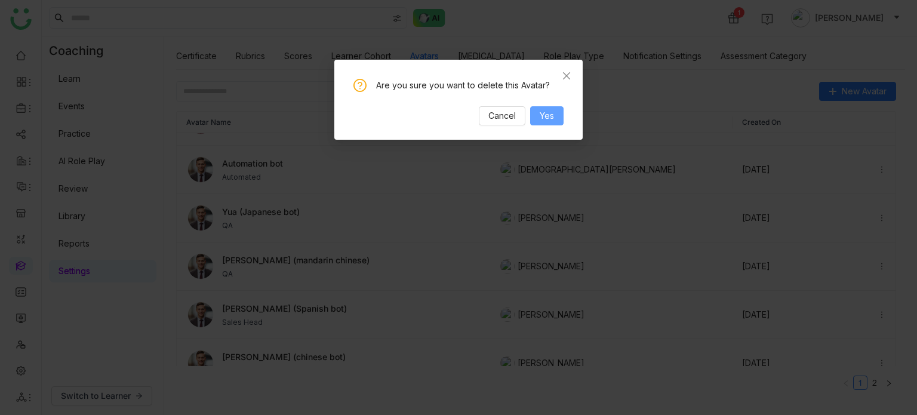
click at [550, 109] on span "Yes" at bounding box center [547, 115] width 14 height 13
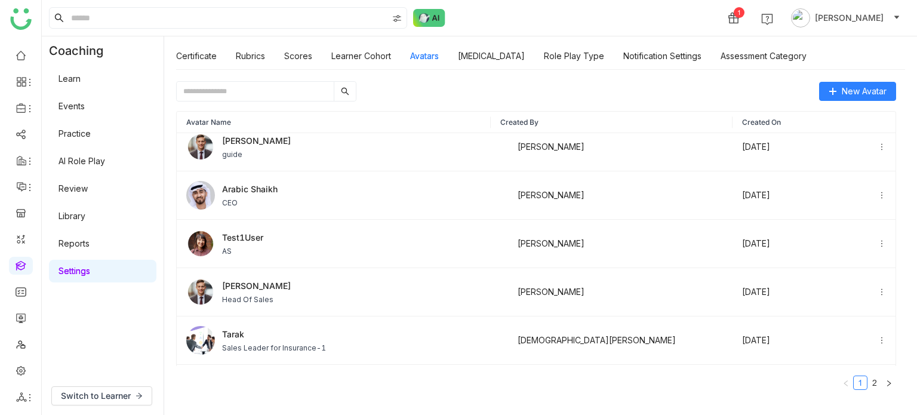
scroll to position [490, 0]
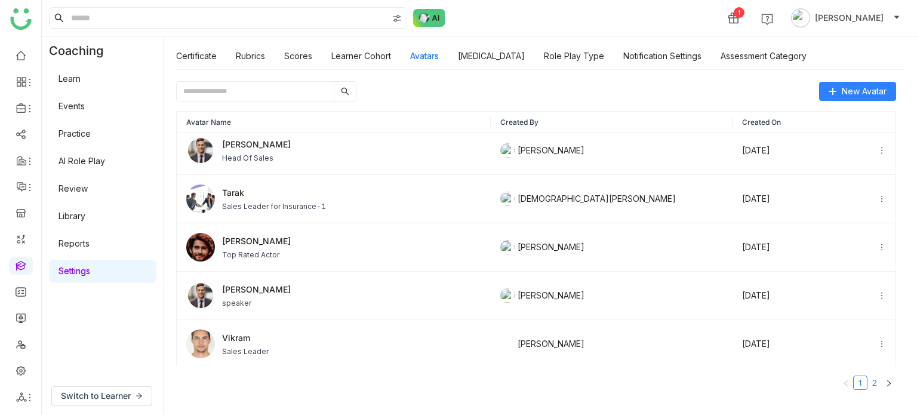
click at [878, 380] on link "2" at bounding box center [874, 382] width 13 height 13
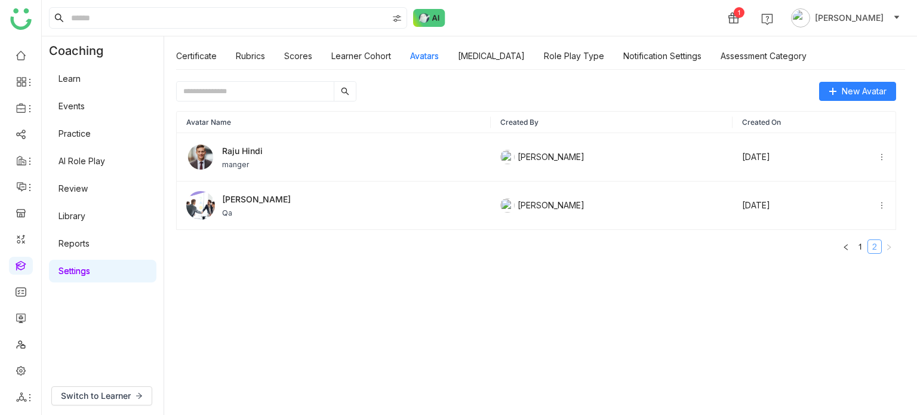
scroll to position [0, 0]
click at [348, 55] on link "Learner Cohort" at bounding box center [361, 56] width 60 height 10
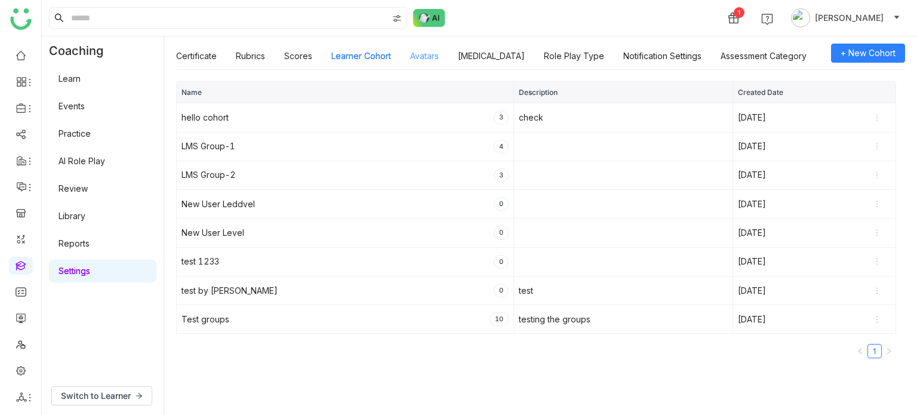
click at [425, 57] on link "Avatars" at bounding box center [424, 56] width 29 height 10
